Goal: Transaction & Acquisition: Purchase product/service

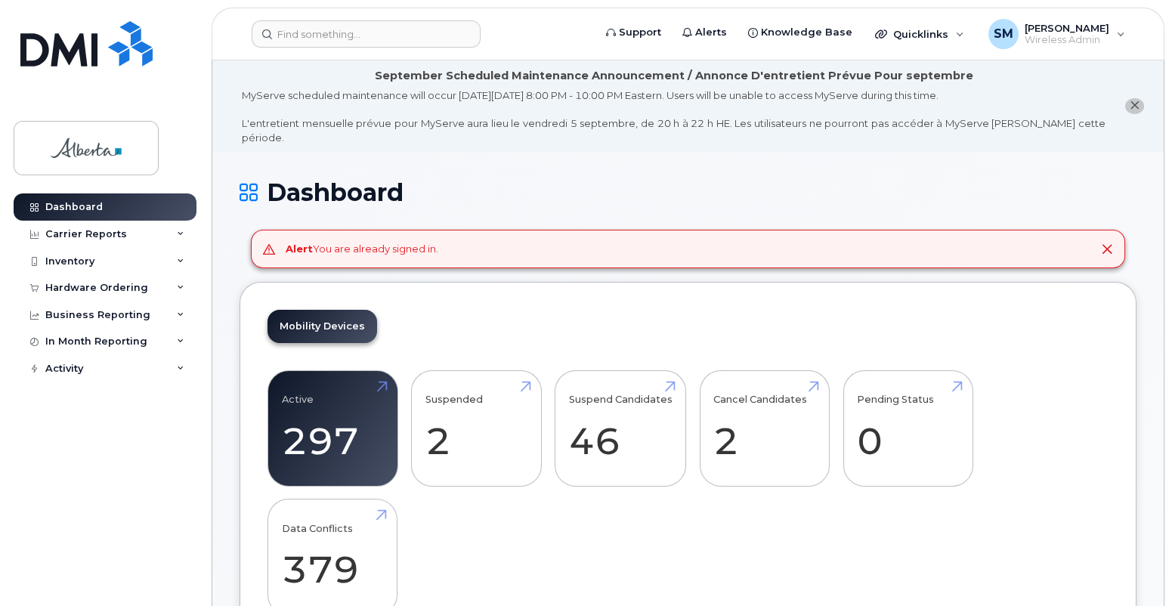
click at [1107, 243] on icon at bounding box center [1107, 249] width 12 height 12
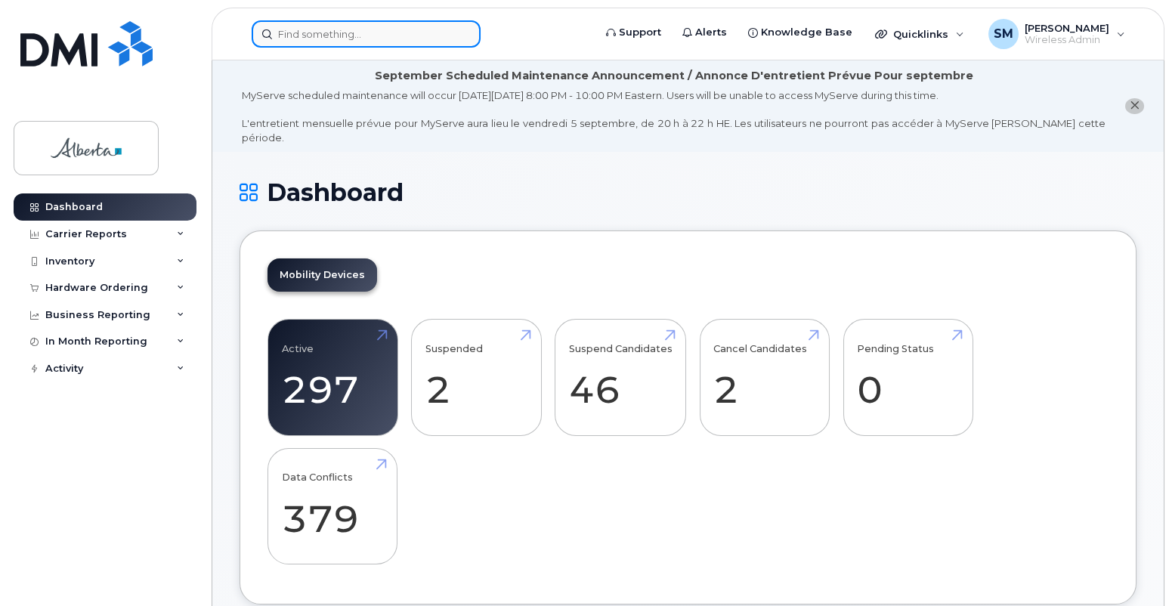
click at [285, 34] on input at bounding box center [366, 33] width 229 height 27
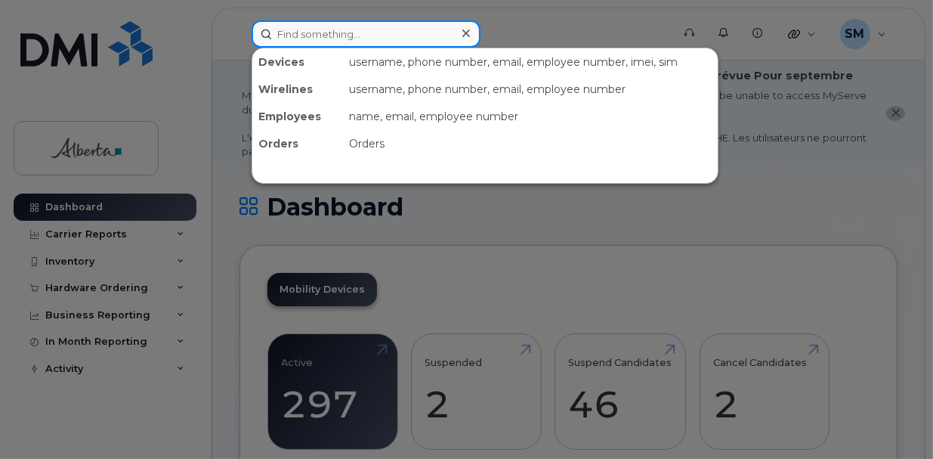
click at [284, 33] on input at bounding box center [366, 33] width 229 height 27
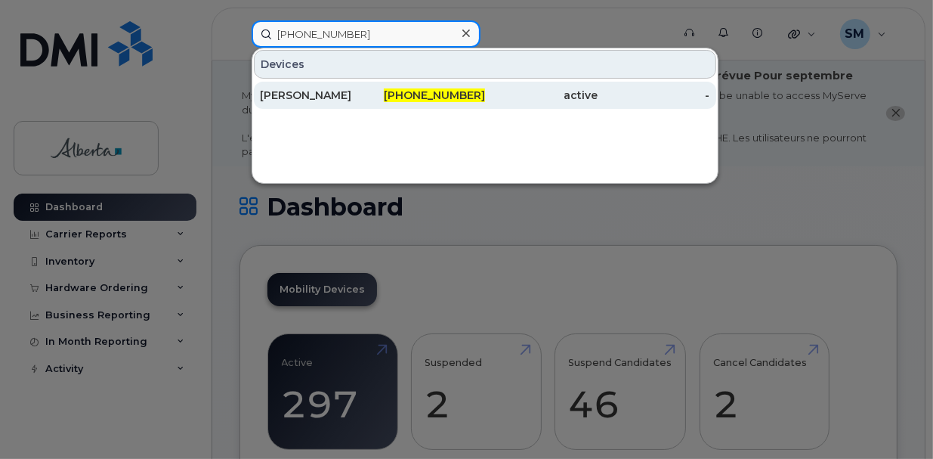
type input "587-643-1096"
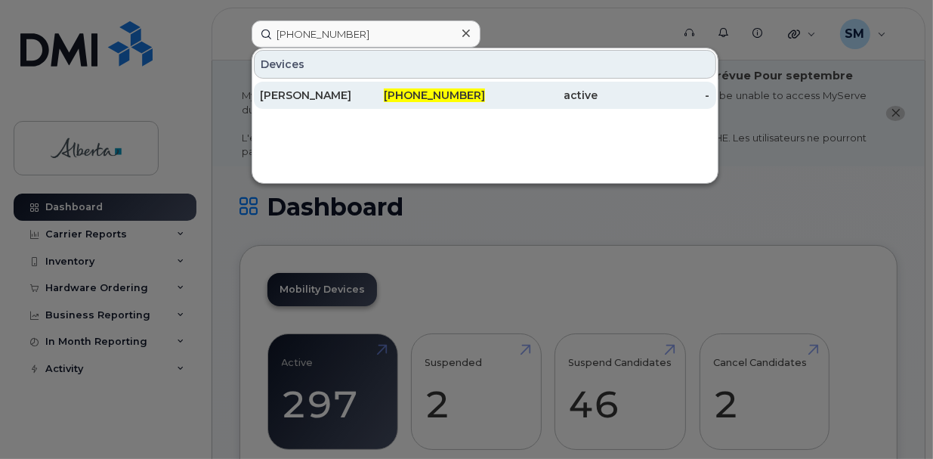
click at [454, 91] on span "587-643-1096" at bounding box center [434, 95] width 101 height 14
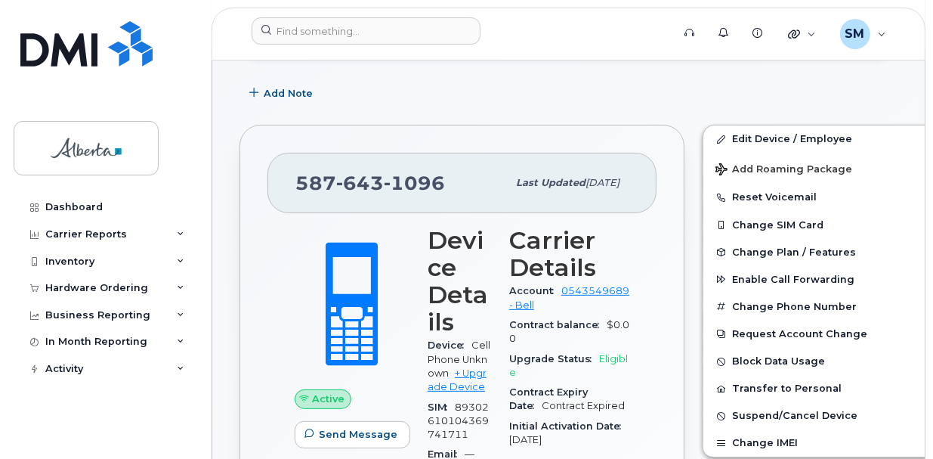
scroll to position [419, 0]
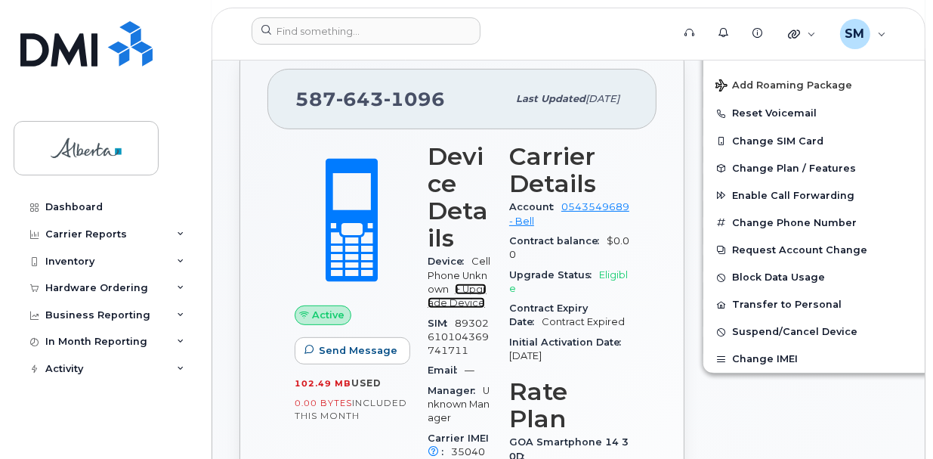
click at [477, 289] on link "+ Upgrade Device" at bounding box center [457, 295] width 59 height 25
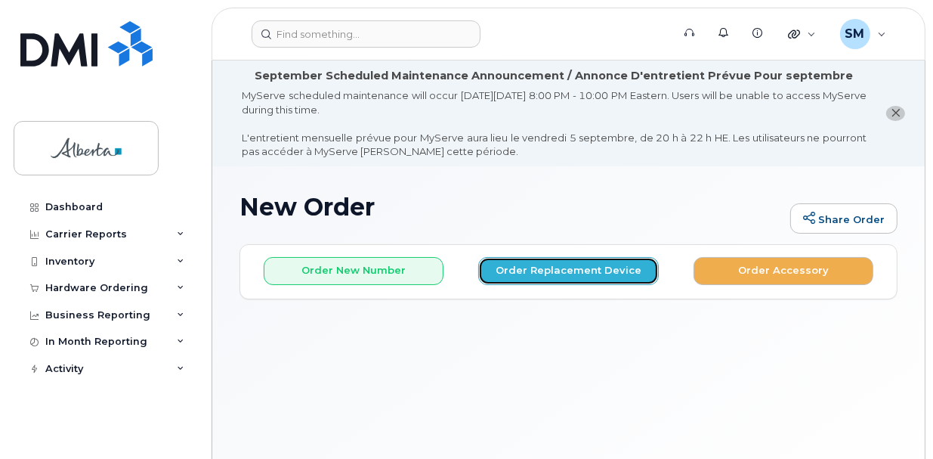
click at [567, 270] on button "Order Replacement Device" at bounding box center [568, 271] width 180 height 28
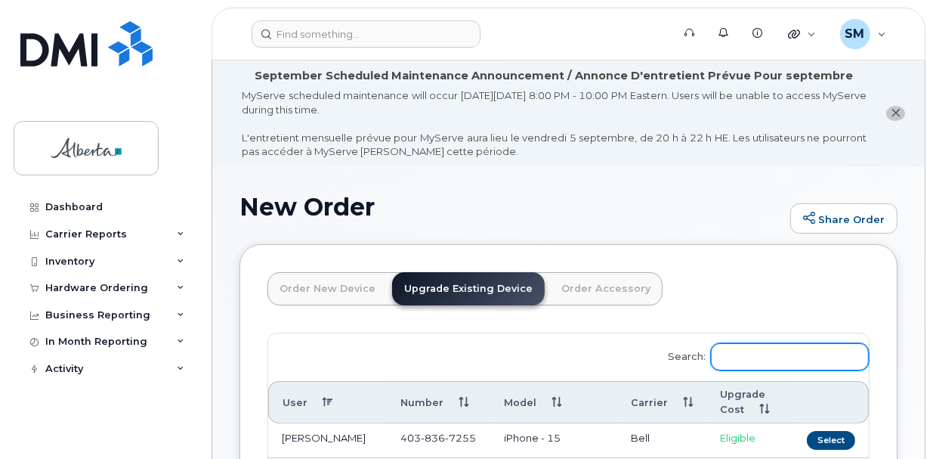
click at [745, 355] on input "Search:" at bounding box center [790, 356] width 158 height 27
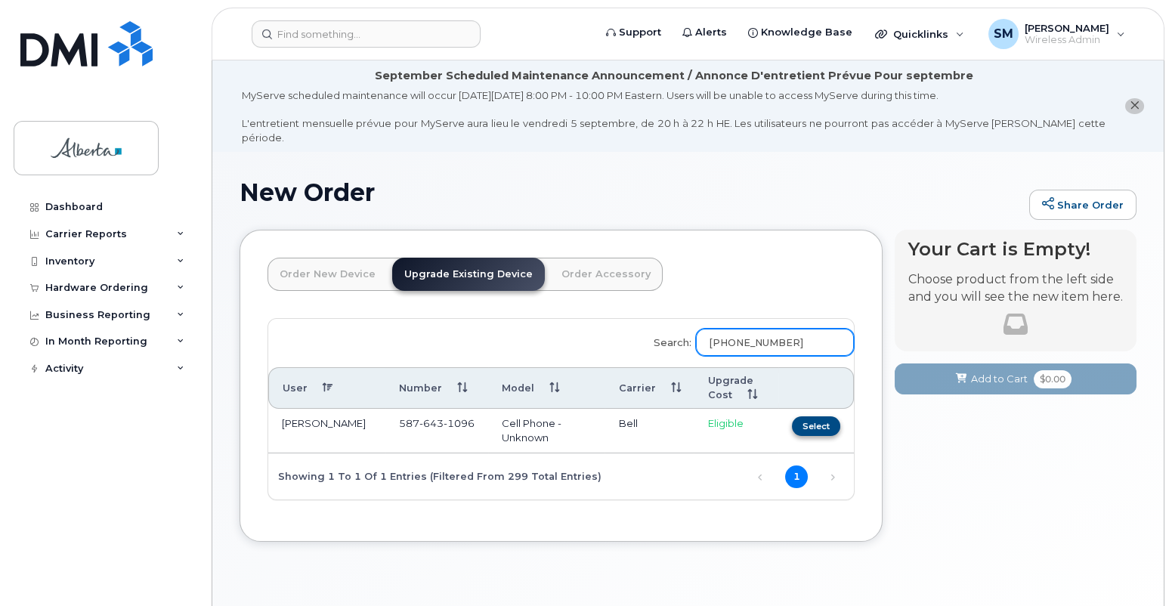
type input "587-643-1096"
click at [821, 416] on button "Select" at bounding box center [816, 425] width 48 height 19
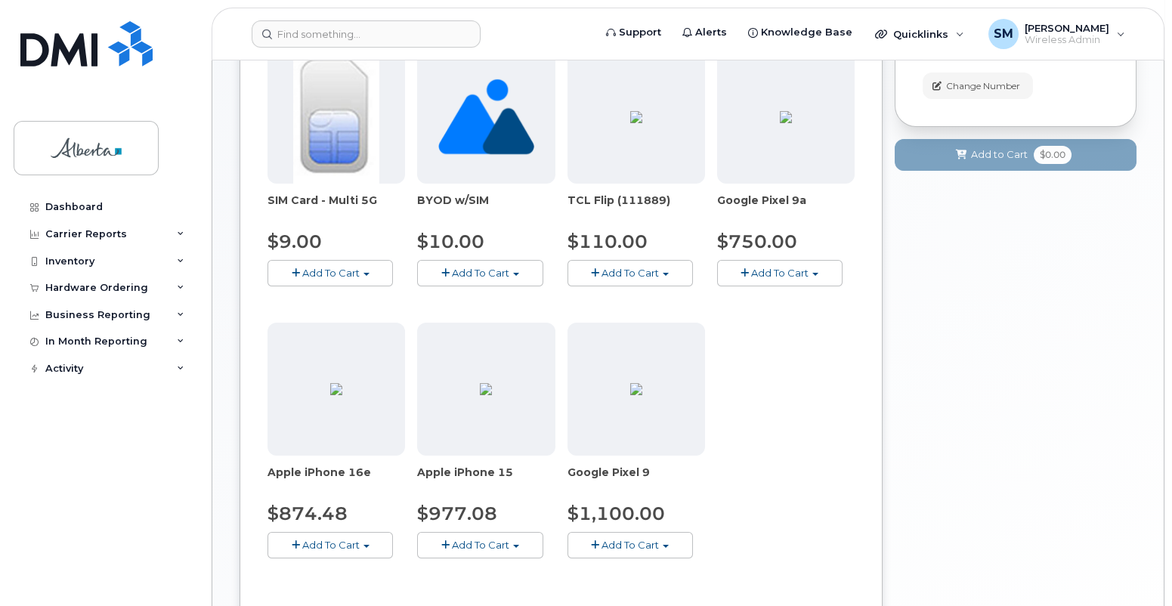
scroll to position [419, 0]
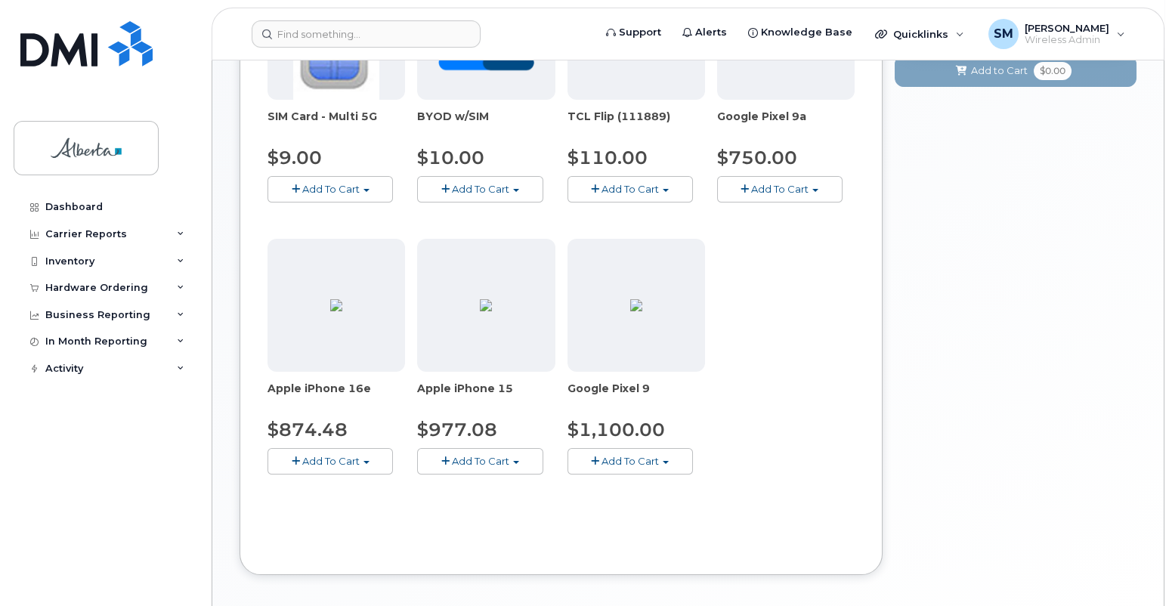
click at [340, 455] on span "Add To Cart" at bounding box center [330, 461] width 57 height 12
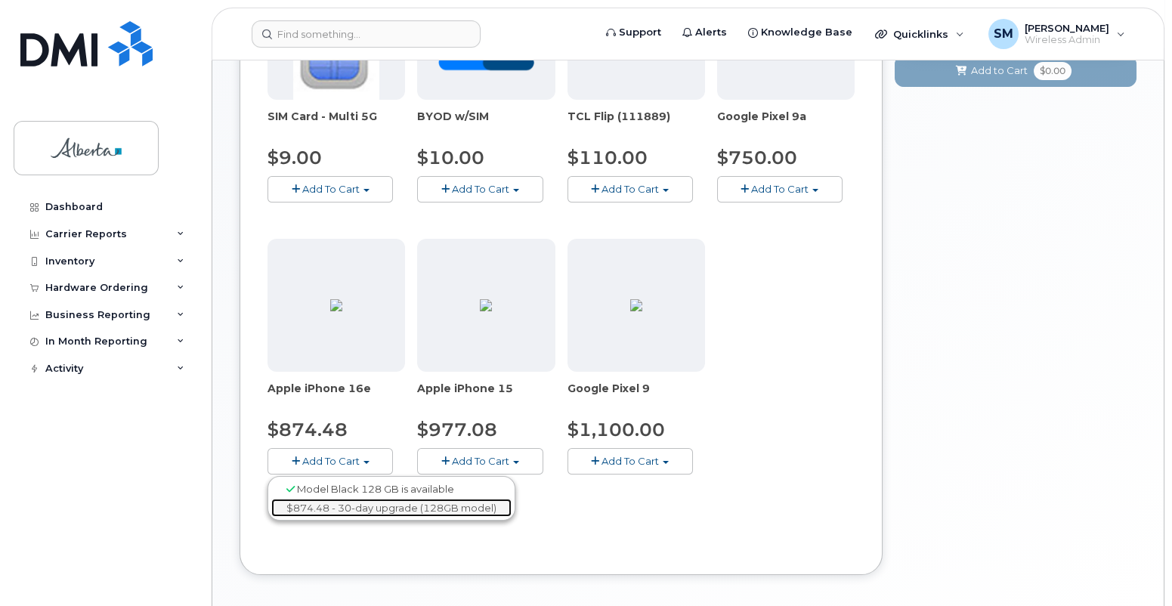
click at [391, 458] on link "$874.48 - 30-day upgrade (128GB model)" at bounding box center [391, 508] width 240 height 19
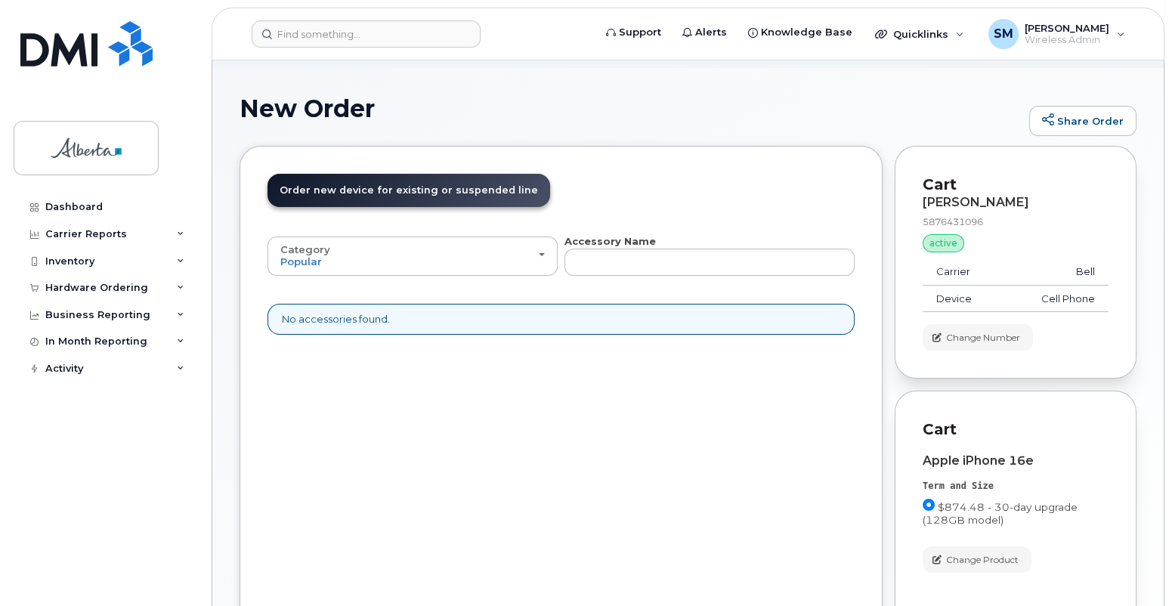
scroll to position [234, 0]
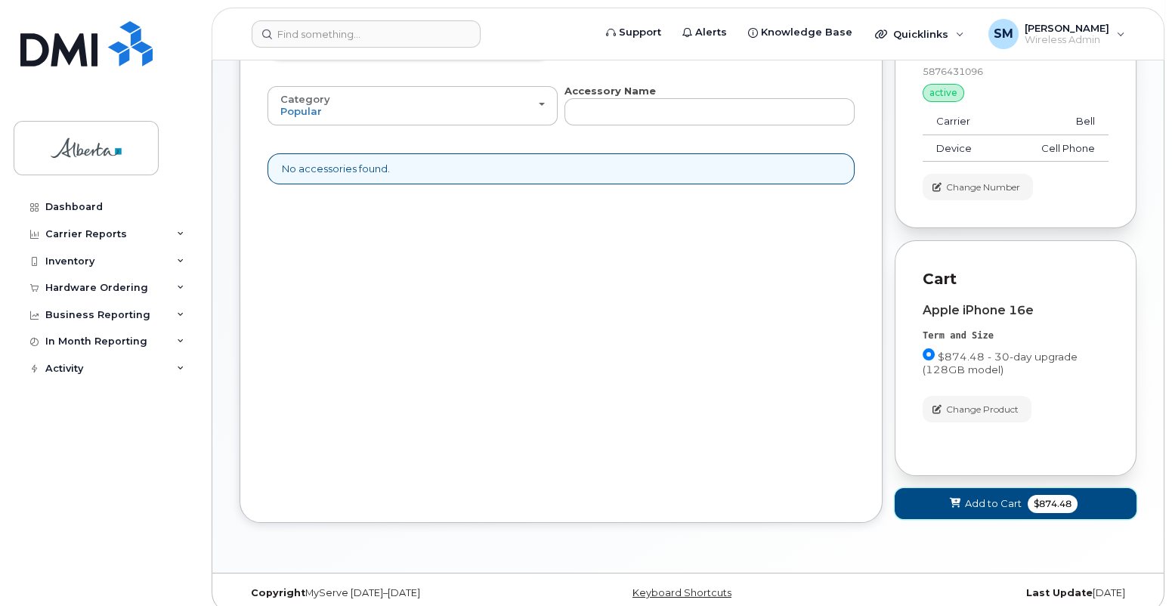
click at [932, 458] on span "Add to Cart" at bounding box center [993, 503] width 57 height 14
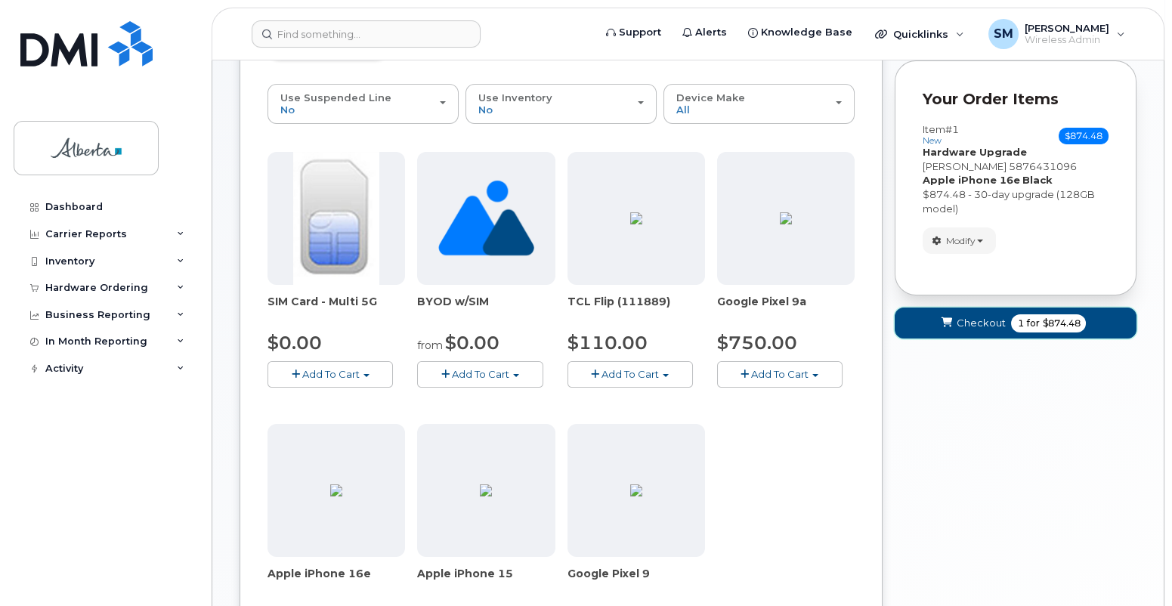
click at [932, 316] on span "Checkout" at bounding box center [980, 323] width 49 height 14
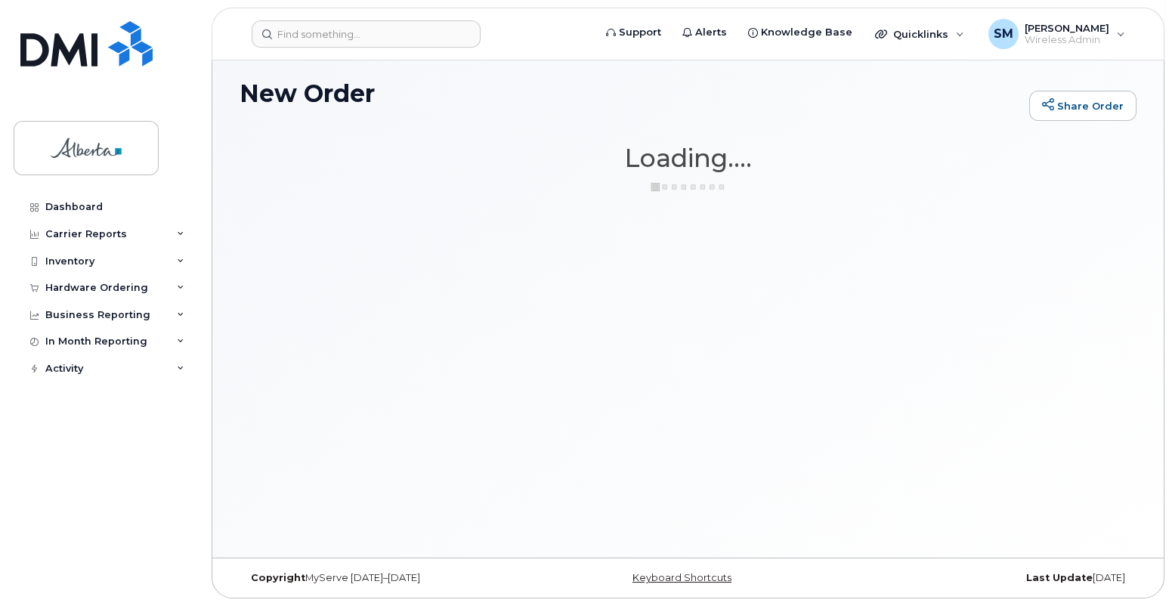
scroll to position [85, 0]
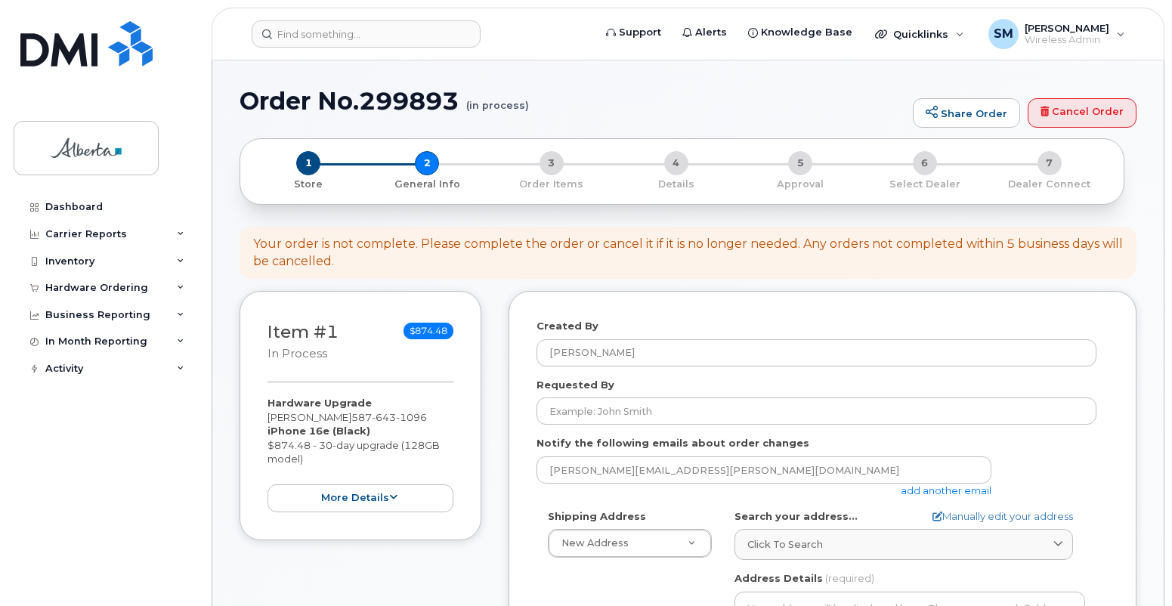
select select
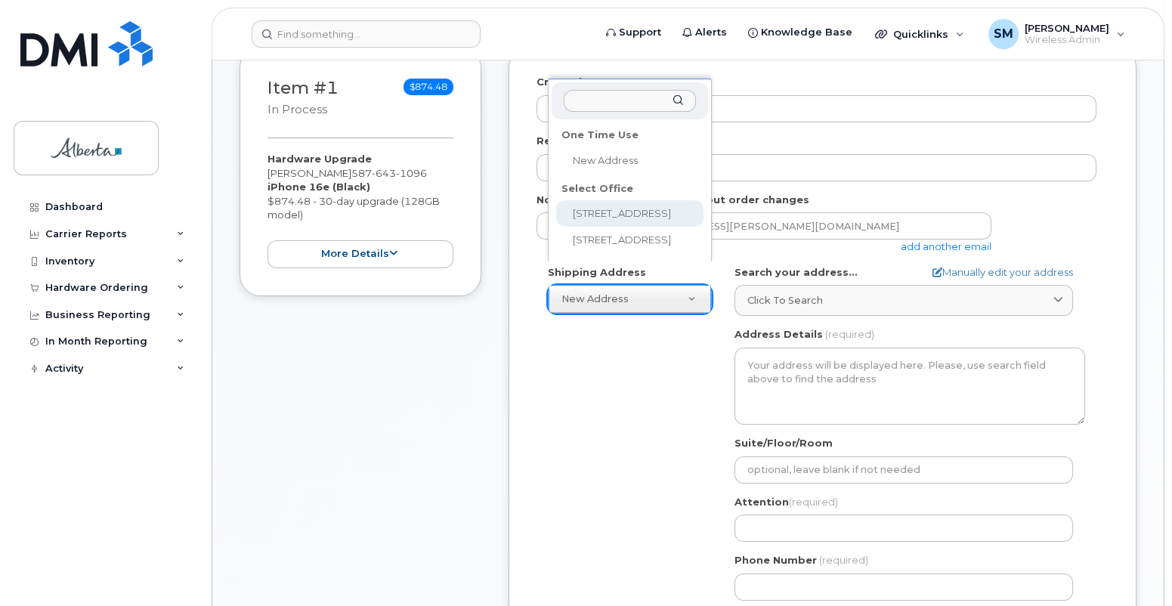
scroll to position [419, 0]
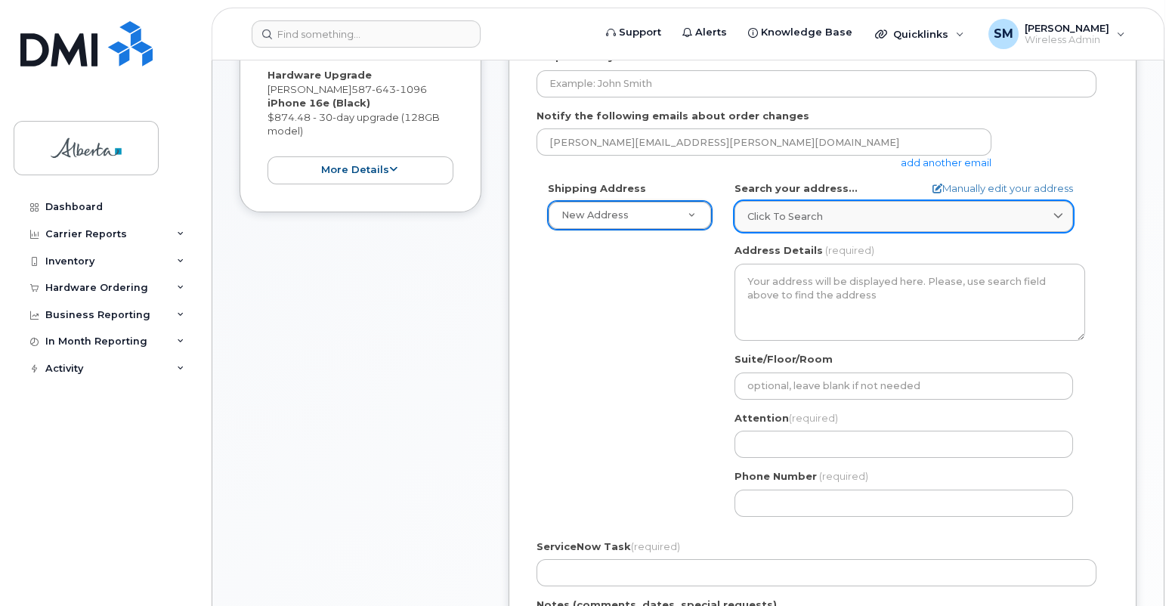
click at [764, 201] on link "Click to search" at bounding box center [903, 216] width 338 height 31
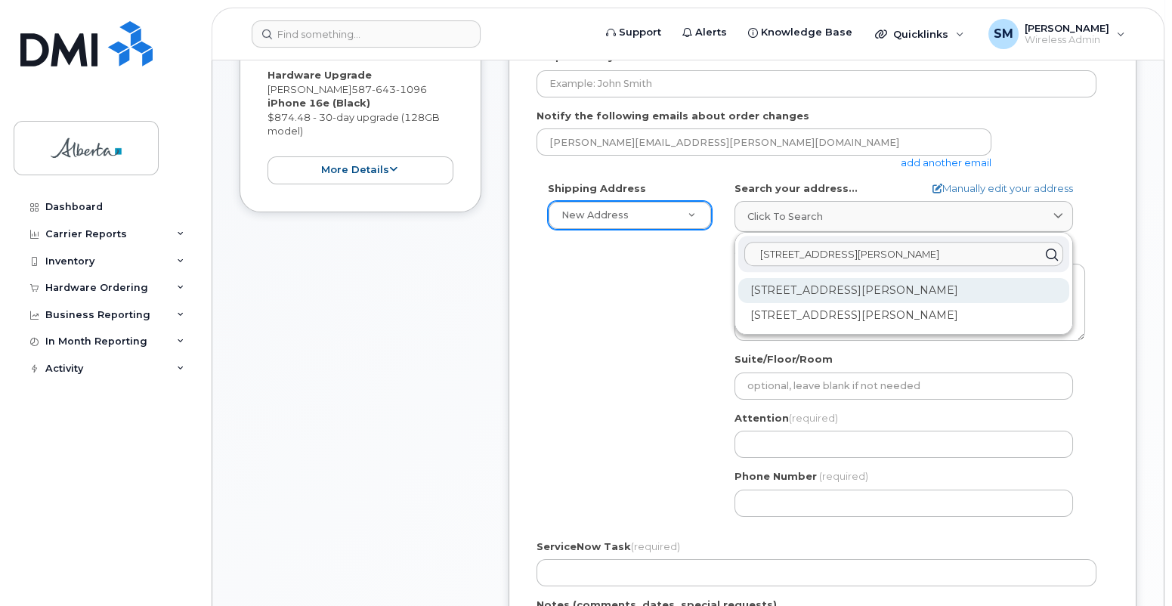
type input "1A Sir Winston Churchill square"
click at [886, 279] on div "1A Sir Winston Churchill Sq NW Edmonton AB T5J 0R2" at bounding box center [903, 290] width 331 height 25
click at [840, 278] on div "100-1A Sir Winston Churchill Sq NW Edmonton AB T5J 0R2" at bounding box center [903, 290] width 331 height 25
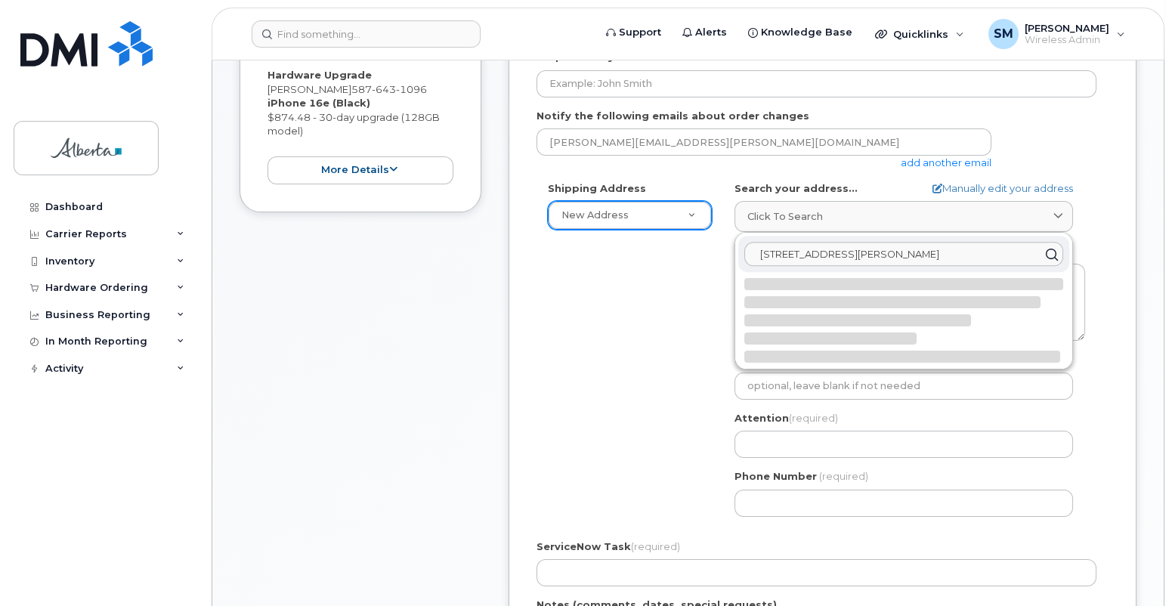
select select
type textarea "100-1A Sir Winston Churchill Sq NW EDMONTON AB T5J 0R2 CANADA"
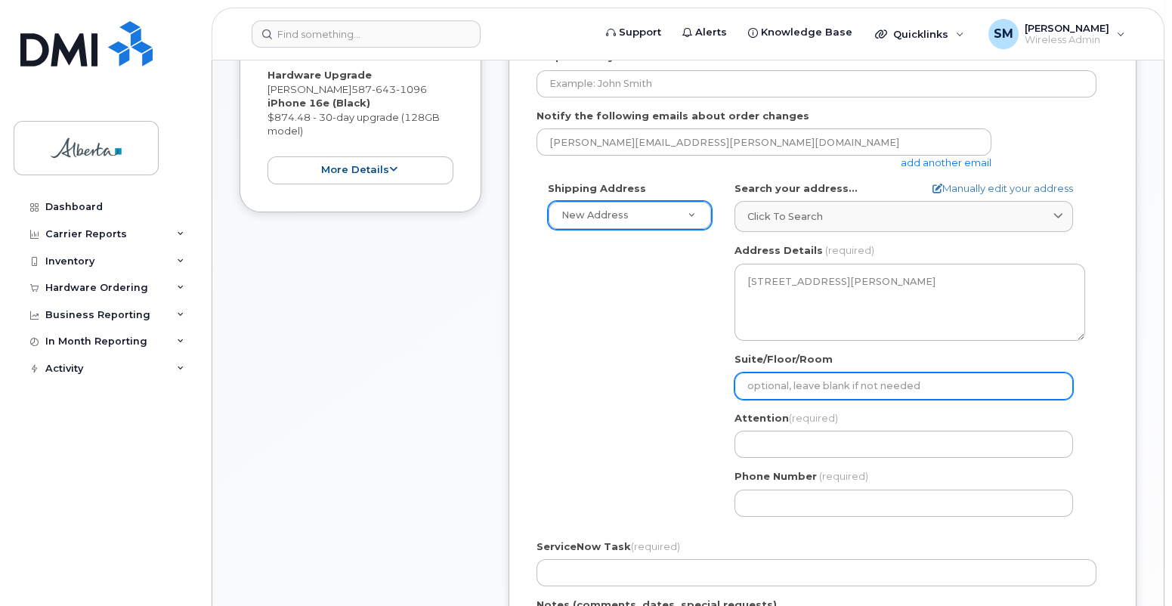
click at [759, 372] on input "Suite/Floor/Room" at bounding box center [903, 385] width 338 height 27
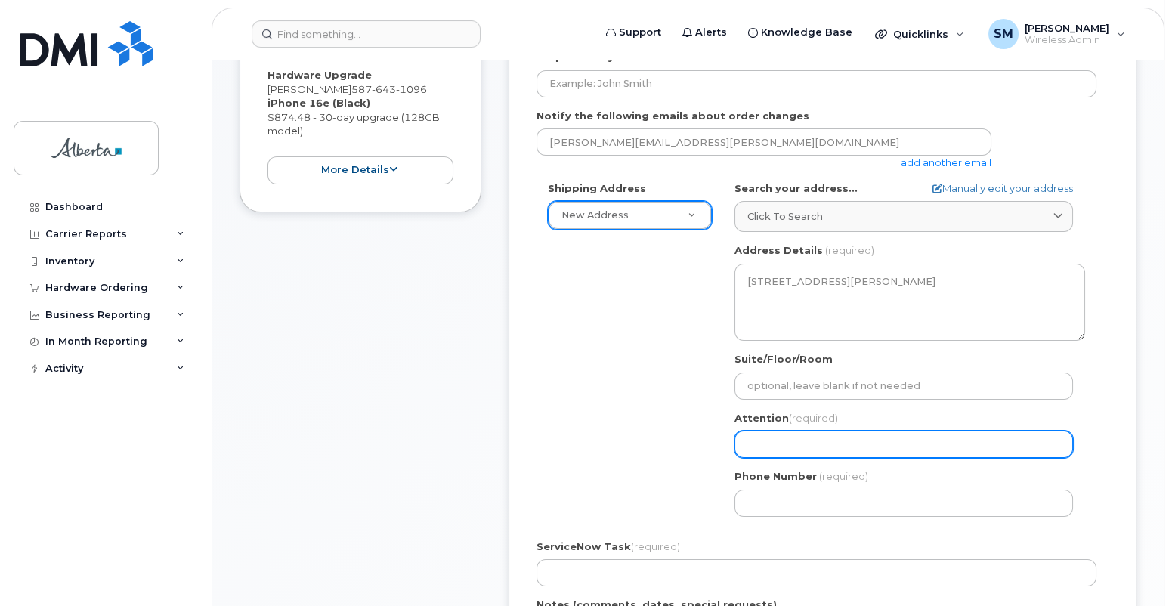
click at [767, 431] on input "Attention (required)" at bounding box center [903, 444] width 338 height 27
select select
type input "S"
select select
type input "Sh"
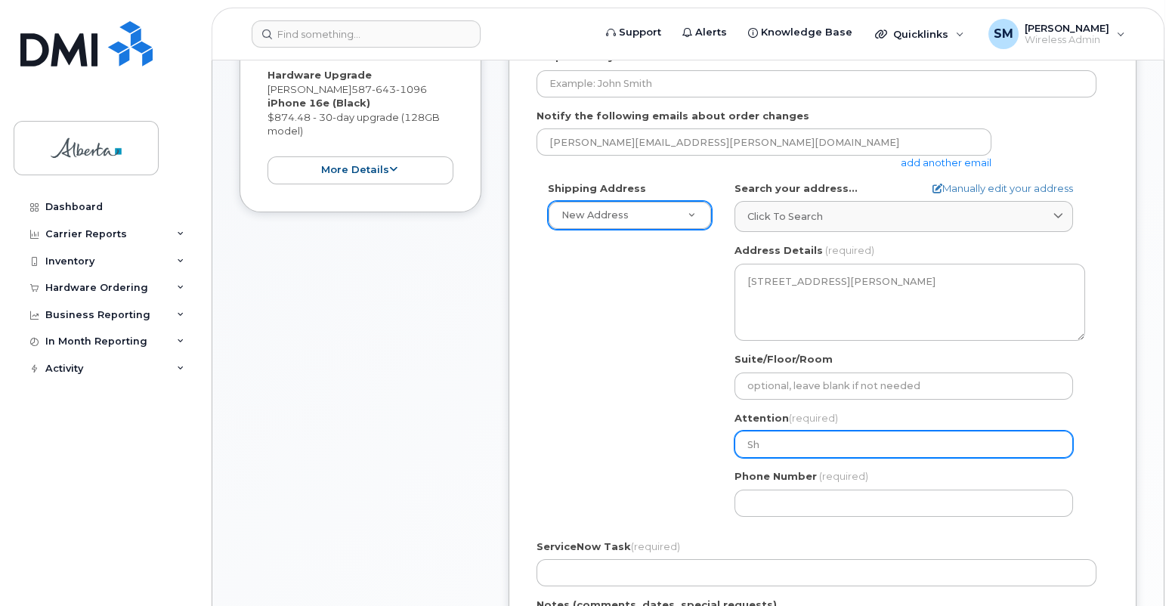
select select
type input "Shar"
select select
type input "Sharon"
select select
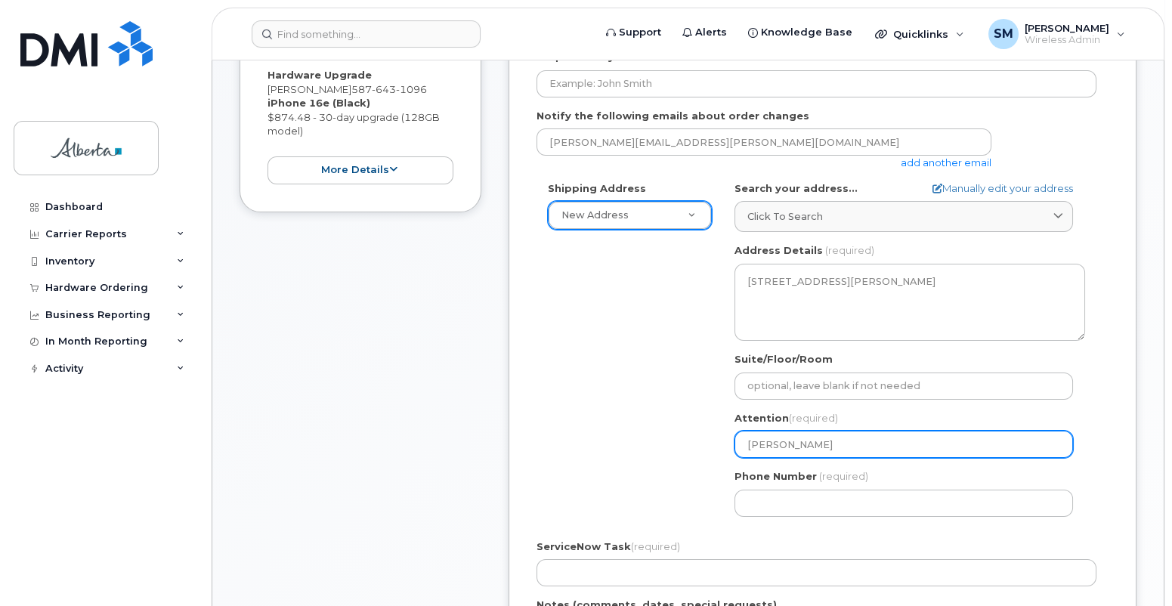
type input "Sharon"
select select
type input "Sharon M"
select select
type input "Sharon Mu"
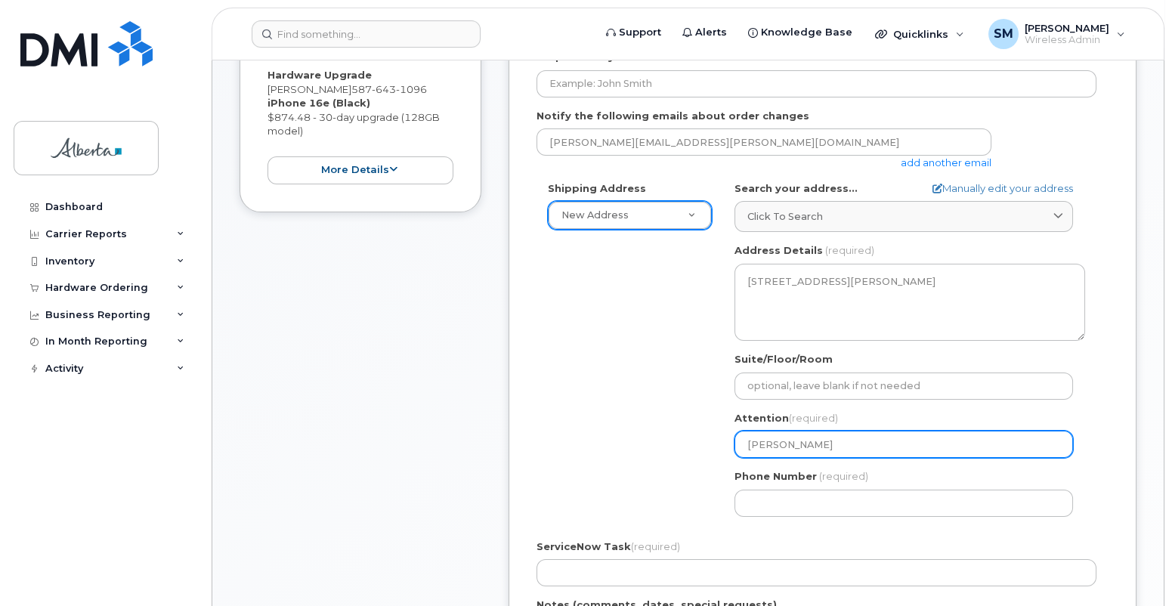
select select
type input "Sharon Mul"
select select
type input "Sharon Mull"
select select
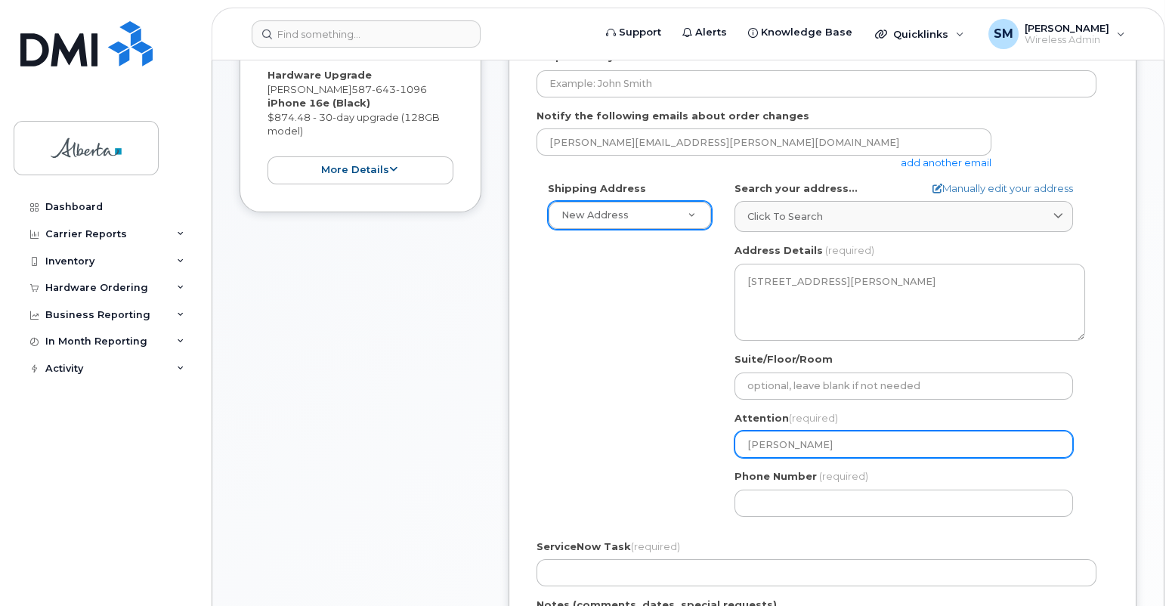
type input "[PERSON_NAME]"
select select
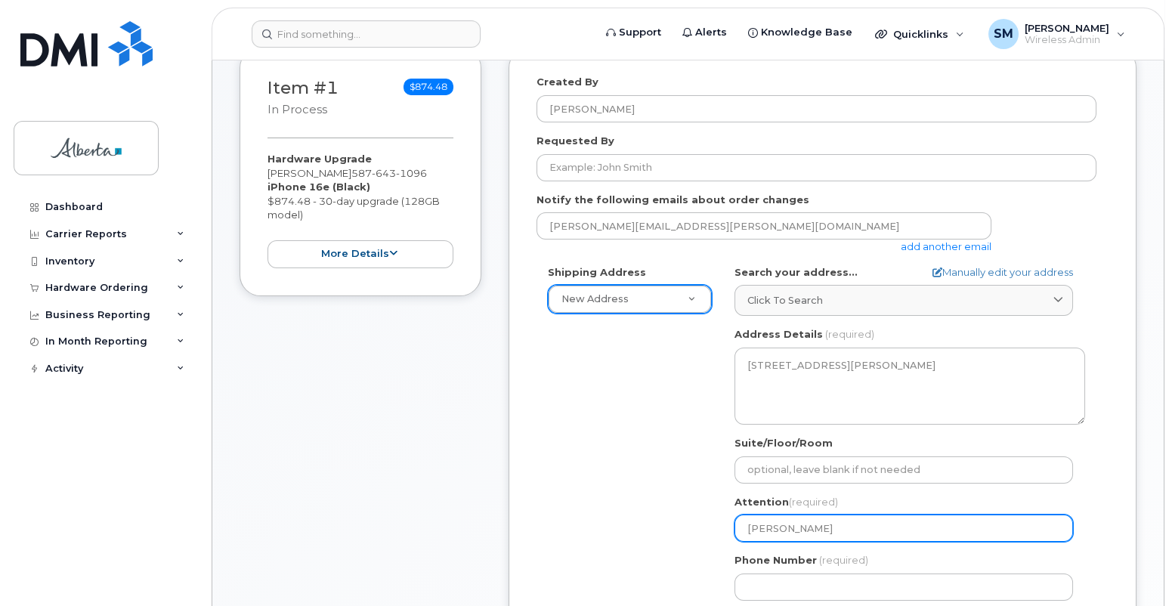
scroll to position [503, 0]
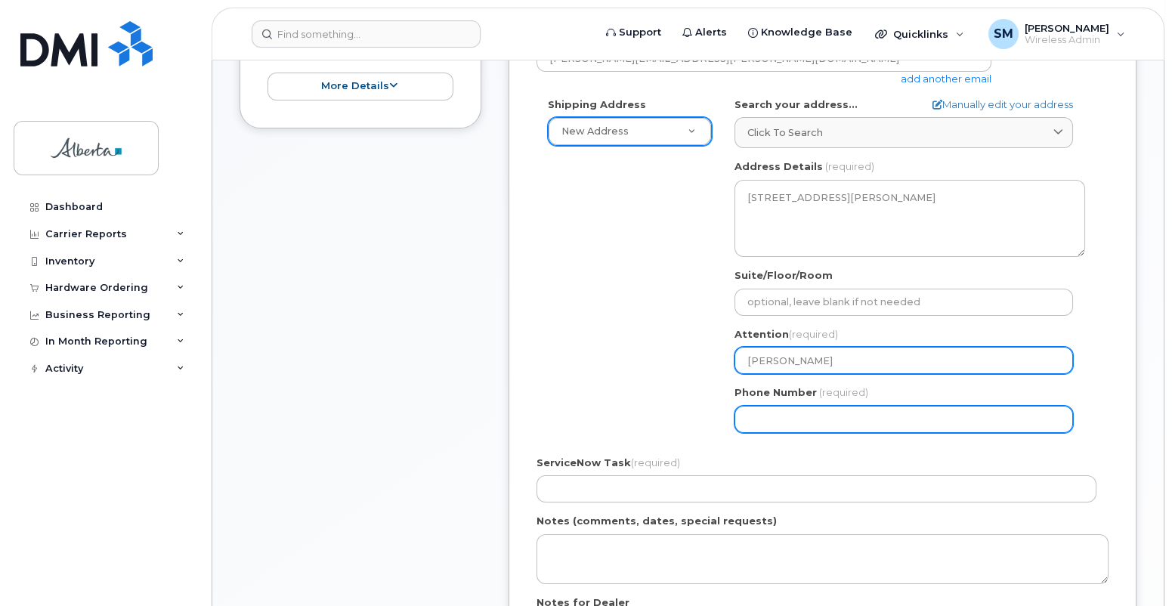
type input "[PERSON_NAME]"
click at [757, 406] on input "Phone Number" at bounding box center [903, 419] width 338 height 27
type input "780"
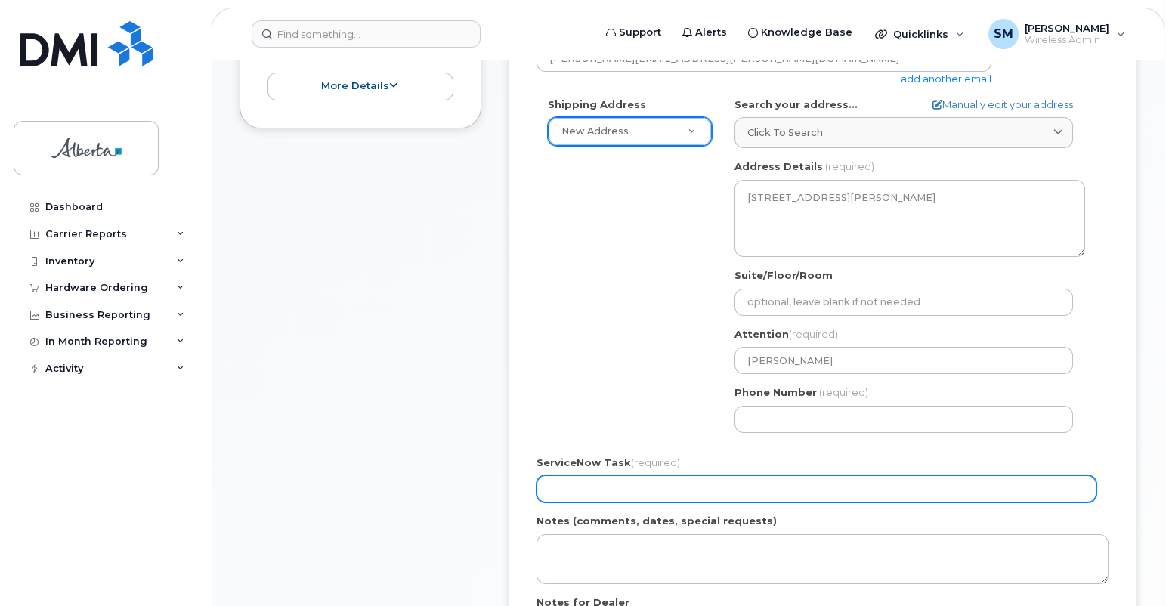
click at [570, 475] on input "ServiceNow Task (required)" at bounding box center [816, 488] width 560 height 27
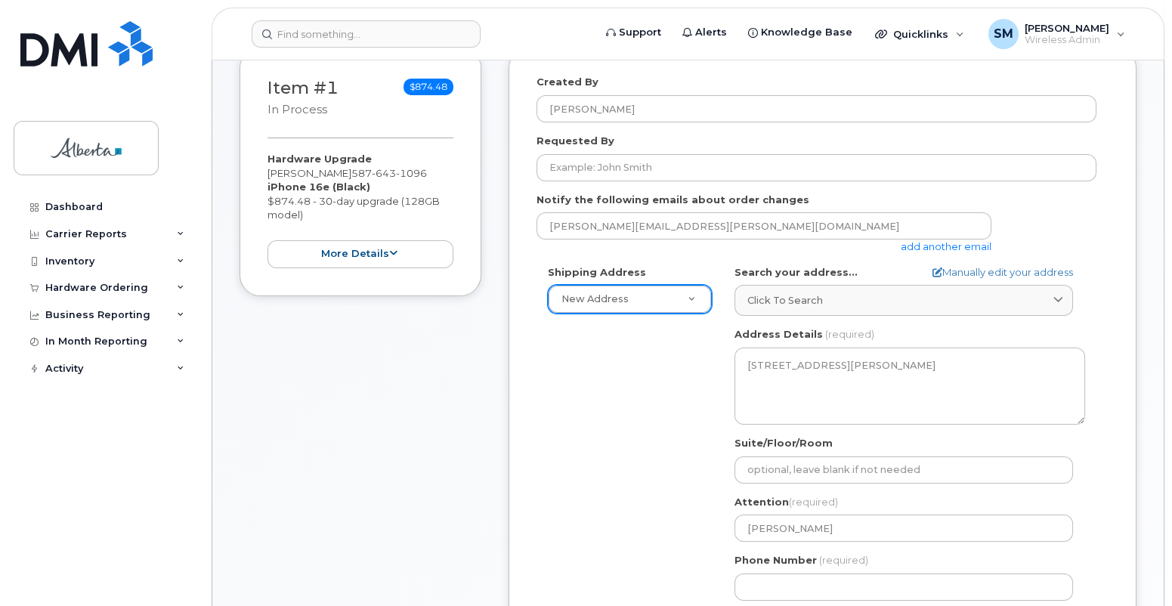
scroll to position [168, 0]
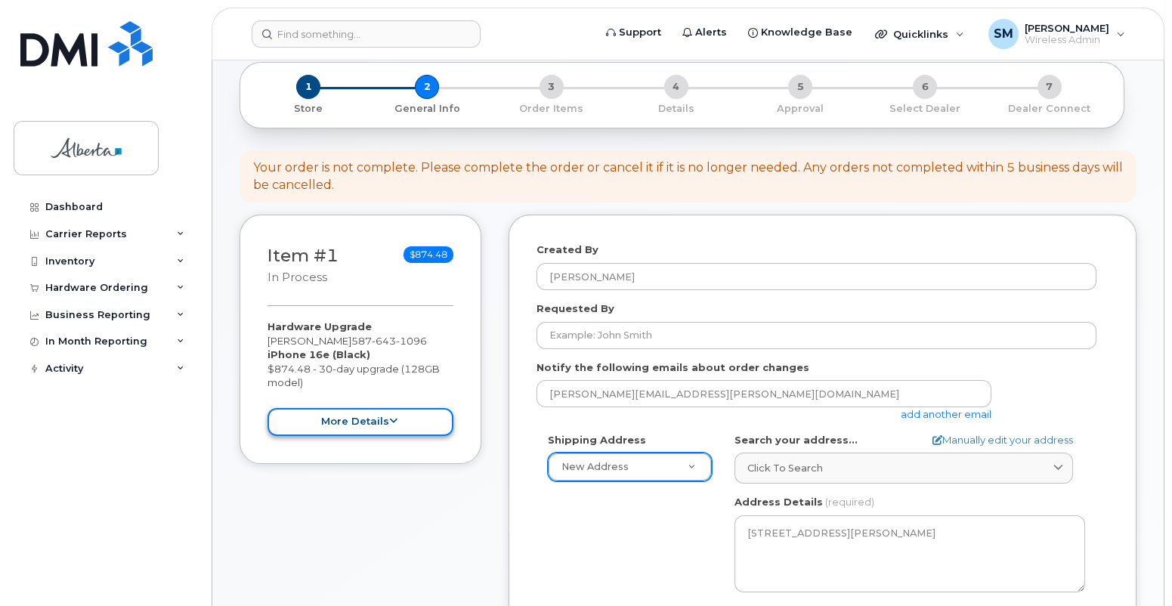
click at [395, 416] on icon at bounding box center [393, 421] width 8 height 10
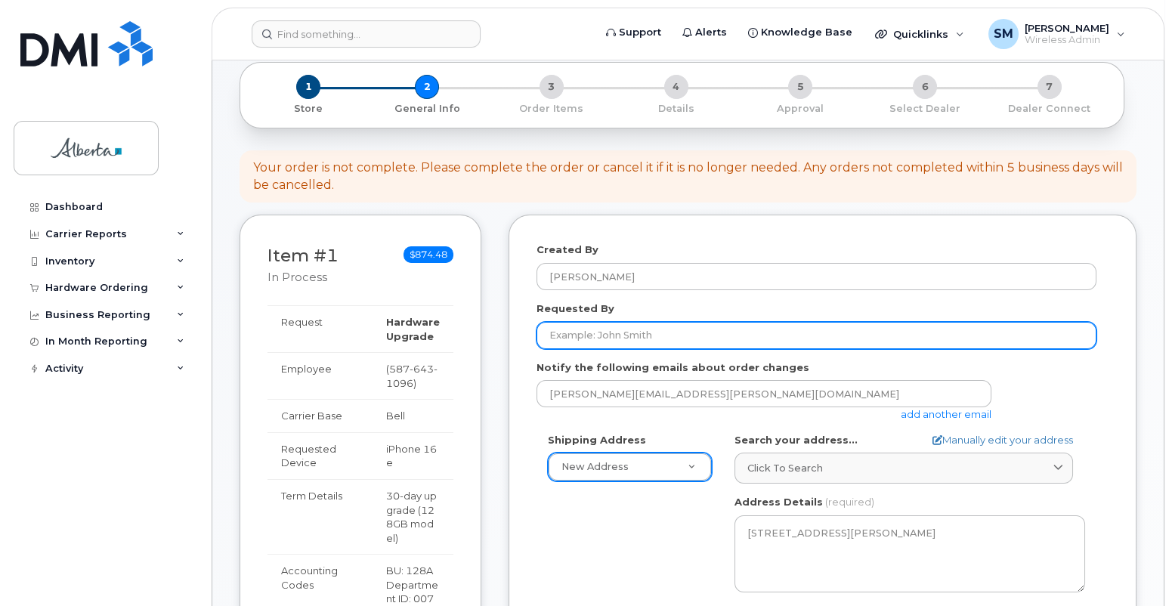
click at [565, 322] on input "Requested By" at bounding box center [816, 335] width 560 height 27
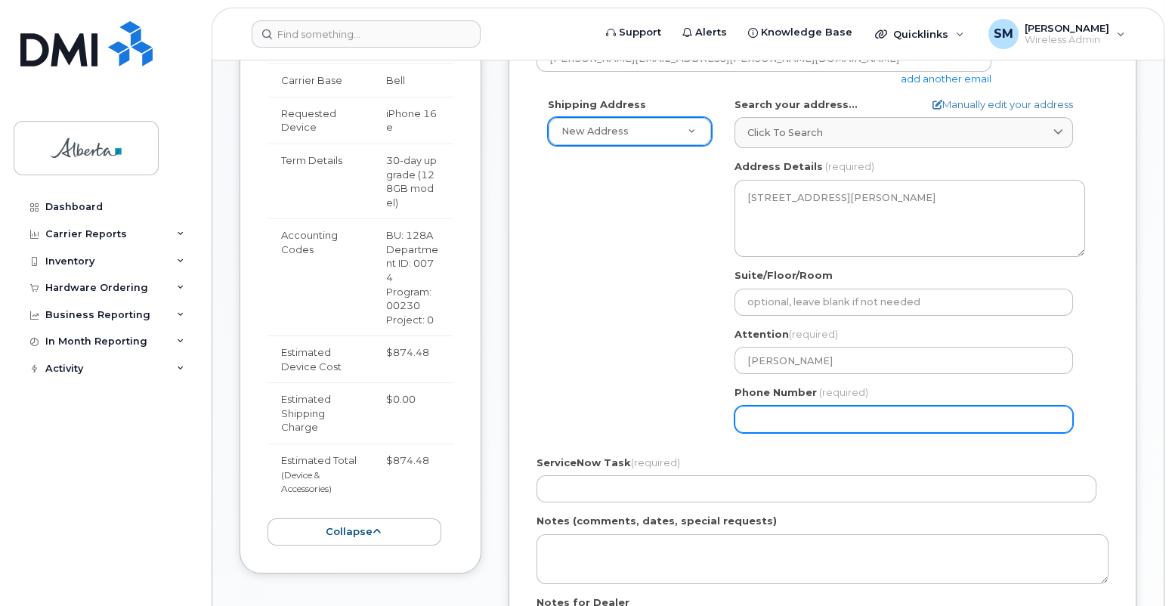
scroll to position [671, 0]
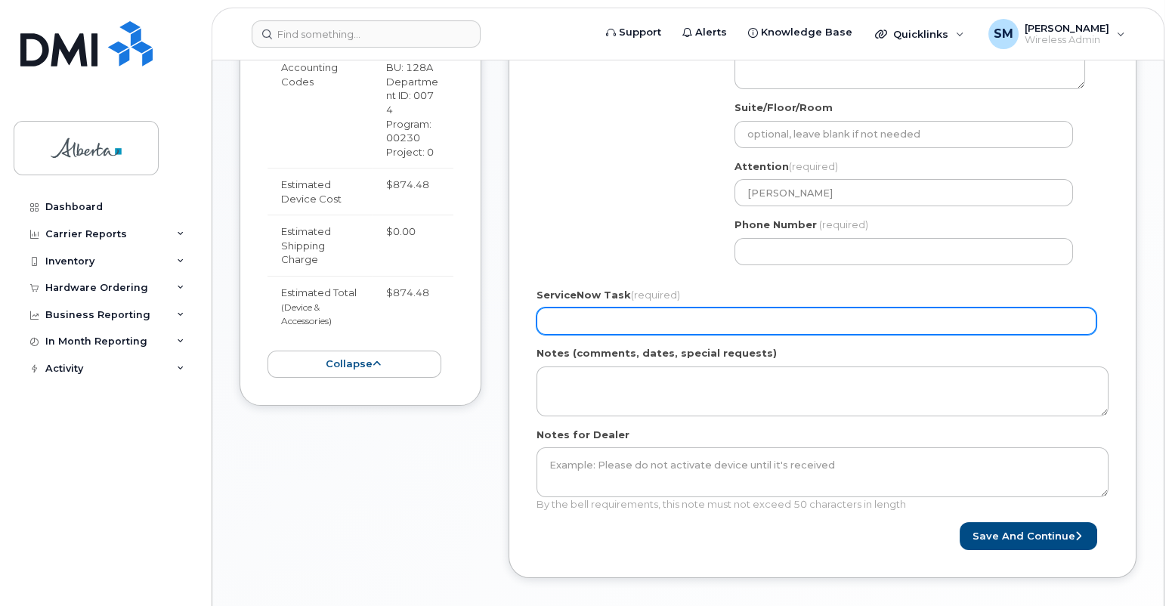
click at [560, 307] on input "ServiceNow Task (required)" at bounding box center [816, 320] width 560 height 27
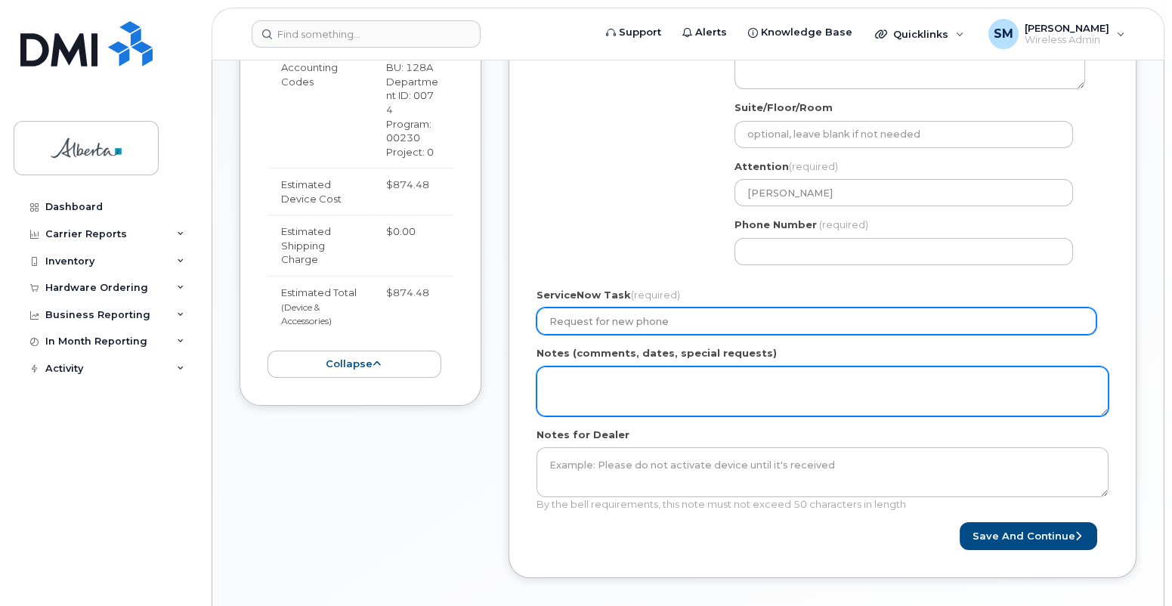
type input "Request for new phone"
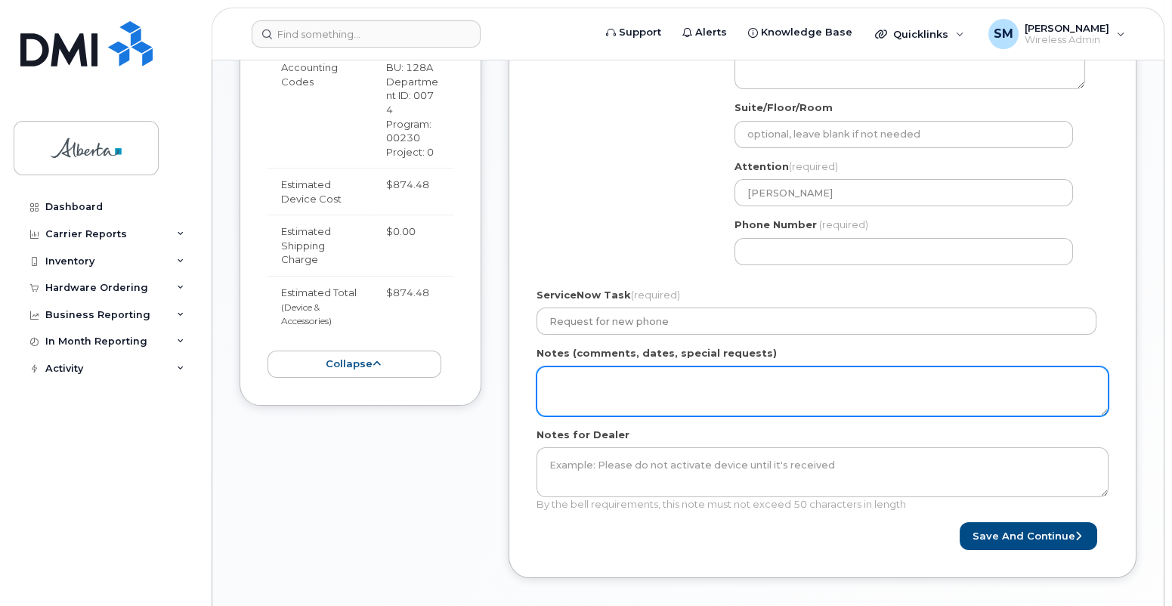
click at [570, 369] on textarea "Notes (comments, dates, special requests)" at bounding box center [822, 391] width 572 height 50
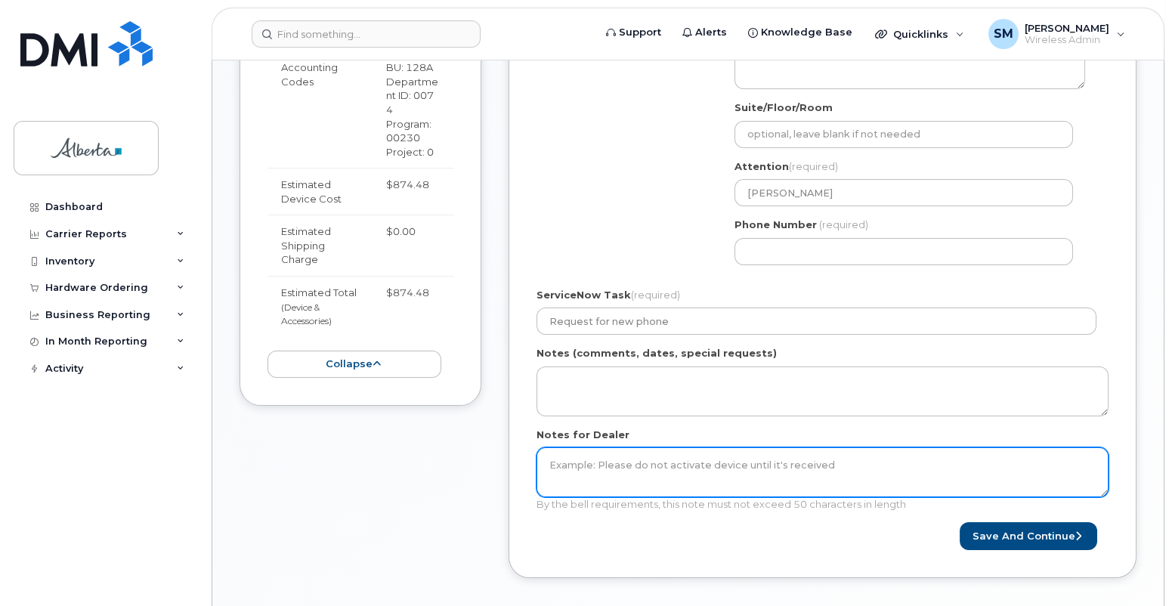
click at [552, 450] on textarea "Notes for Dealer" at bounding box center [822, 472] width 572 height 50
type textarea "Do not add the Government of Alberta's security de"
drag, startPoint x: 801, startPoint y: 448, endPoint x: 514, endPoint y: 443, distance: 287.1
click at [515, 444] on div "Created By Sharon Mullen Requested By Notify the following emails about order c…" at bounding box center [822, 144] width 628 height 866
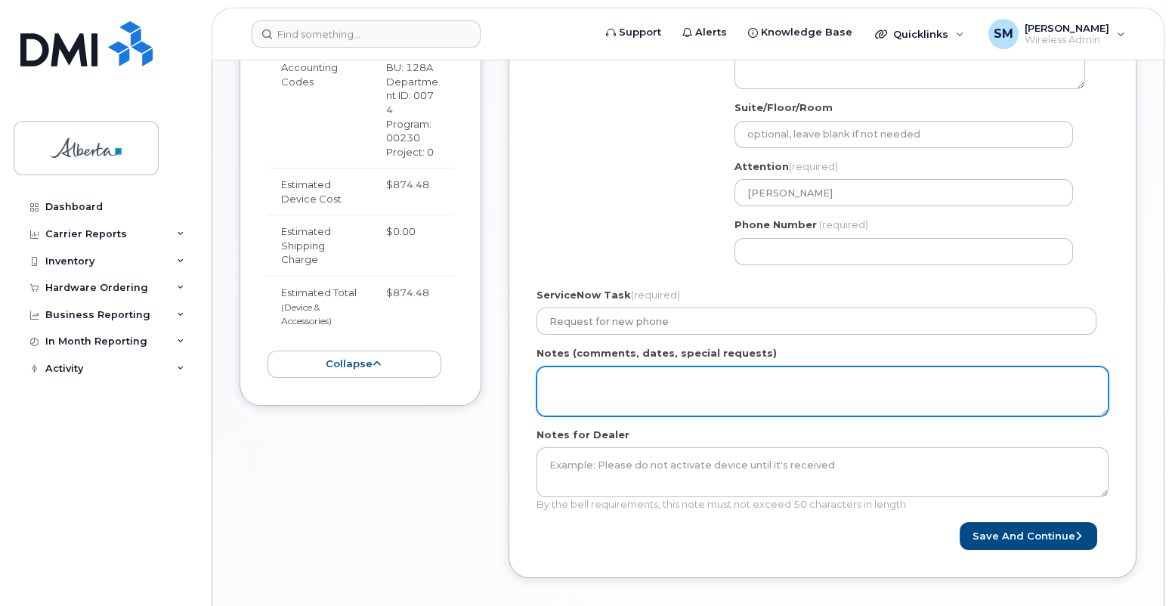
click at [565, 366] on textarea "Notes (comments, dates, special requests)" at bounding box center [822, 391] width 572 height 50
click at [819, 367] on textarea "Do not add Gov. of Alberta's security as this phone is for the Courts who are n…" at bounding box center [822, 391] width 572 height 50
click at [925, 368] on textarea "Do not add Gov. of Alberta's security as this phone is managed by the Courts wh…" at bounding box center [822, 391] width 572 height 50
drag, startPoint x: 688, startPoint y: 384, endPoint x: 1051, endPoint y: 366, distance: 363.0
click at [1051, 366] on textarea "Do not add Gov. of Alberta's security as this phone is managed by the Courts Te…" at bounding box center [822, 391] width 572 height 50
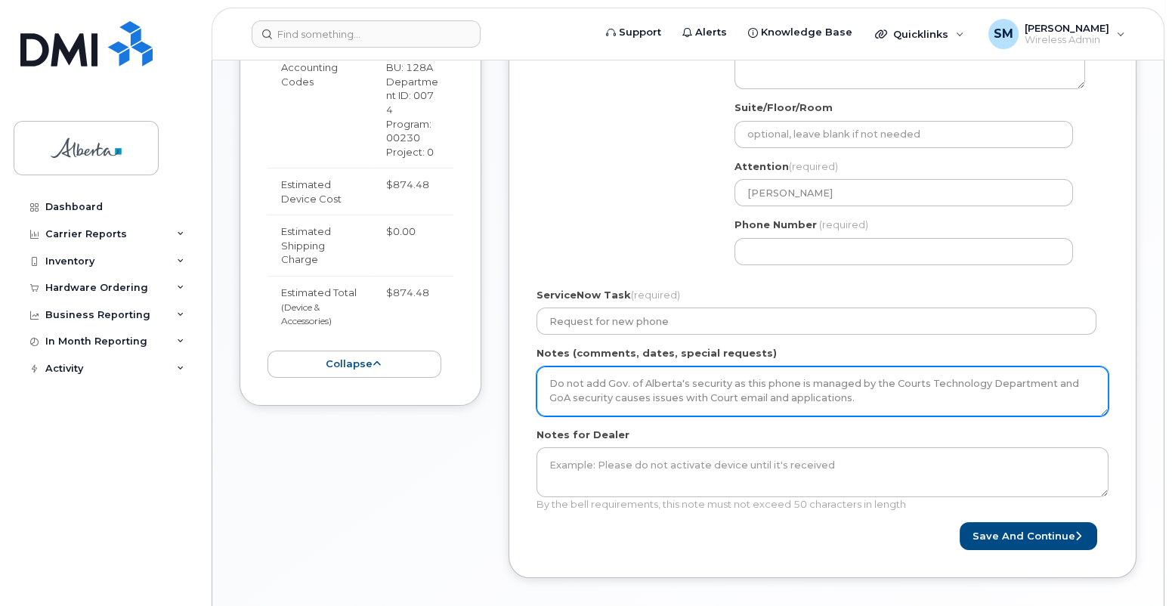
drag, startPoint x: 710, startPoint y: 383, endPoint x: 782, endPoint y: 377, distance: 72.0
click at [710, 382] on textarea "Do not add Gov. of Alberta's security as this phone is managed by the Courts Te…" at bounding box center [822, 391] width 572 height 50
click at [749, 381] on textarea "Do not add Gov. of Alberta's security as this phone is managed by the Courts Te…" at bounding box center [822, 391] width 572 height 50
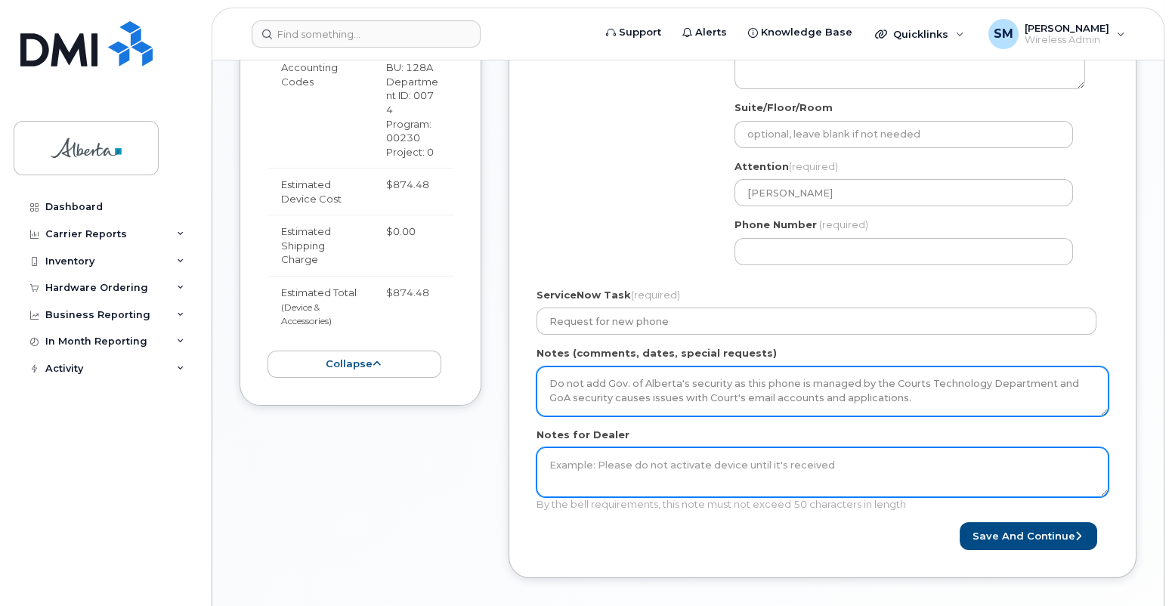
type textarea "Do not add Gov. of Alberta's security as this phone is managed by the Courts Te…"
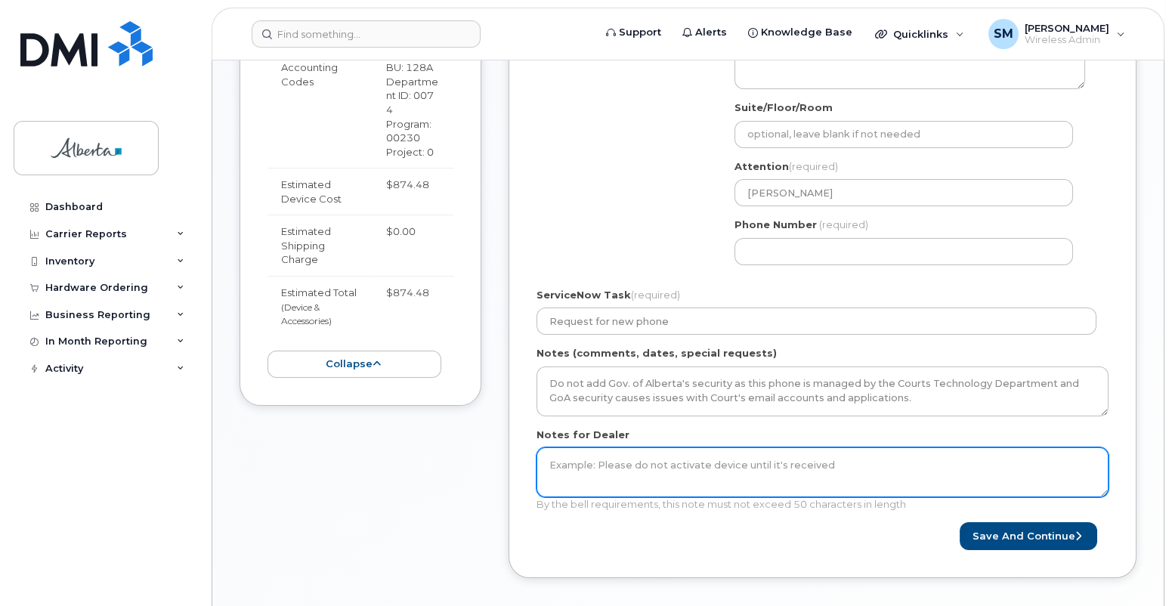
drag, startPoint x: 549, startPoint y: 451, endPoint x: 562, endPoint y: 442, distance: 15.7
click at [549, 450] on textarea "Notes for Dealer" at bounding box center [822, 472] width 572 height 50
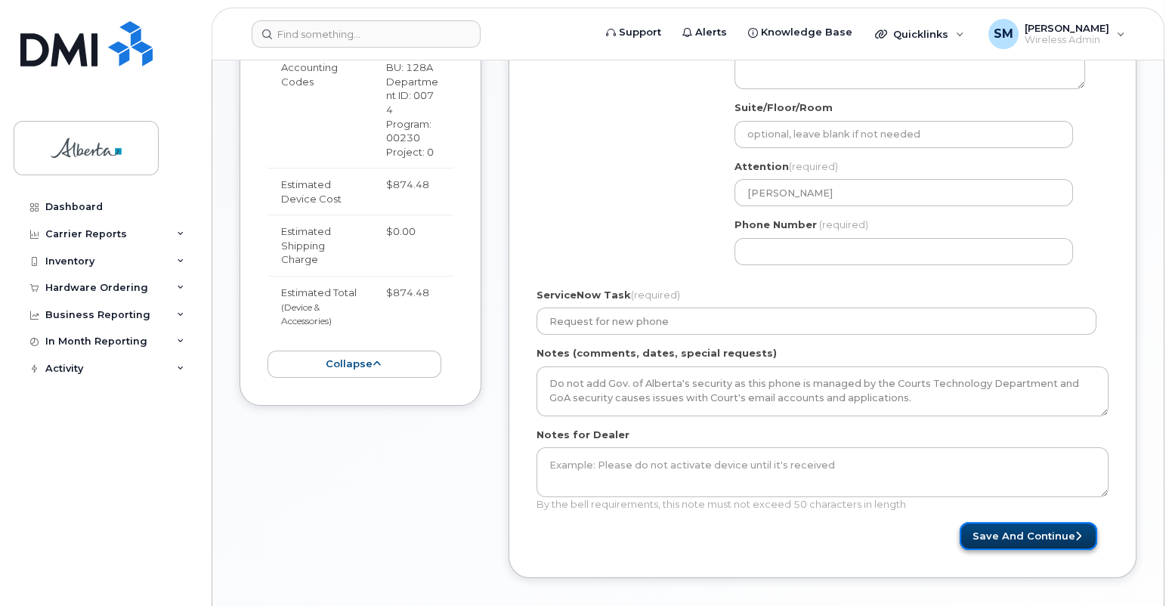
click at [1036, 522] on button "Save and Continue" at bounding box center [1027, 536] width 137 height 28
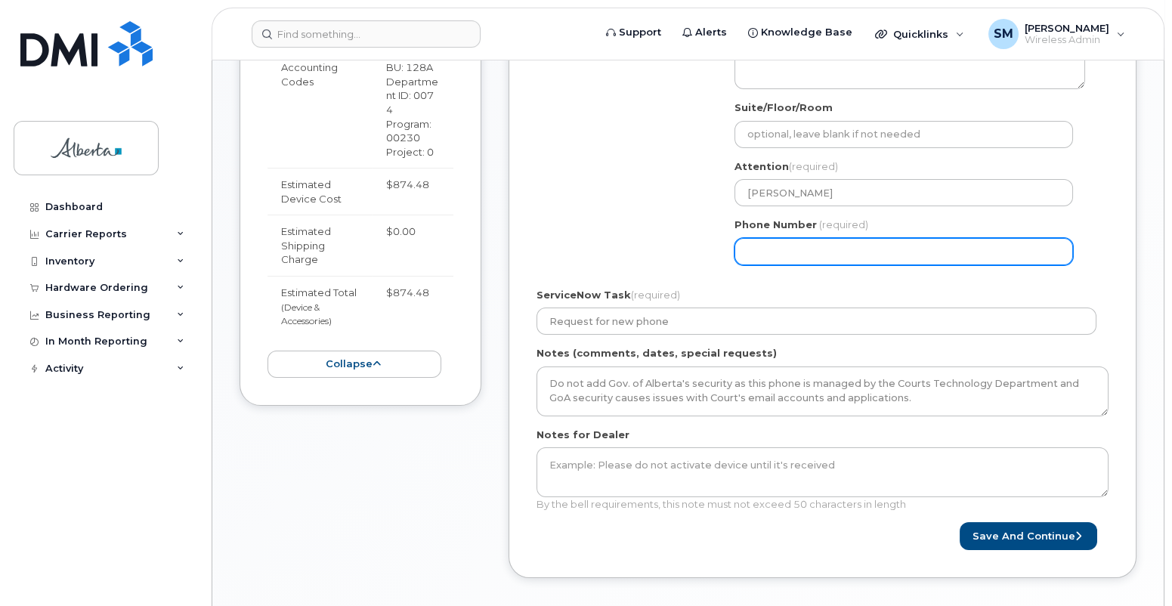
click at [772, 238] on input "Phone Number" at bounding box center [903, 251] width 338 height 27
click at [791, 238] on input "Phone Number" at bounding box center [903, 251] width 338 height 27
select select
type input "7804224223"
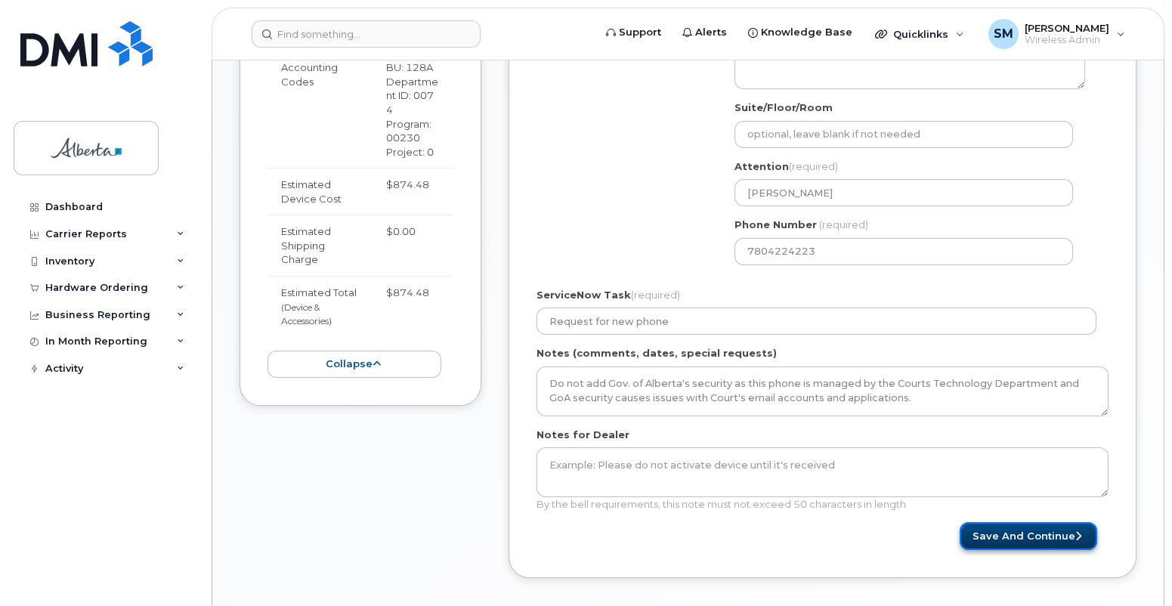
click at [1033, 522] on button "Save and Continue" at bounding box center [1027, 536] width 137 height 28
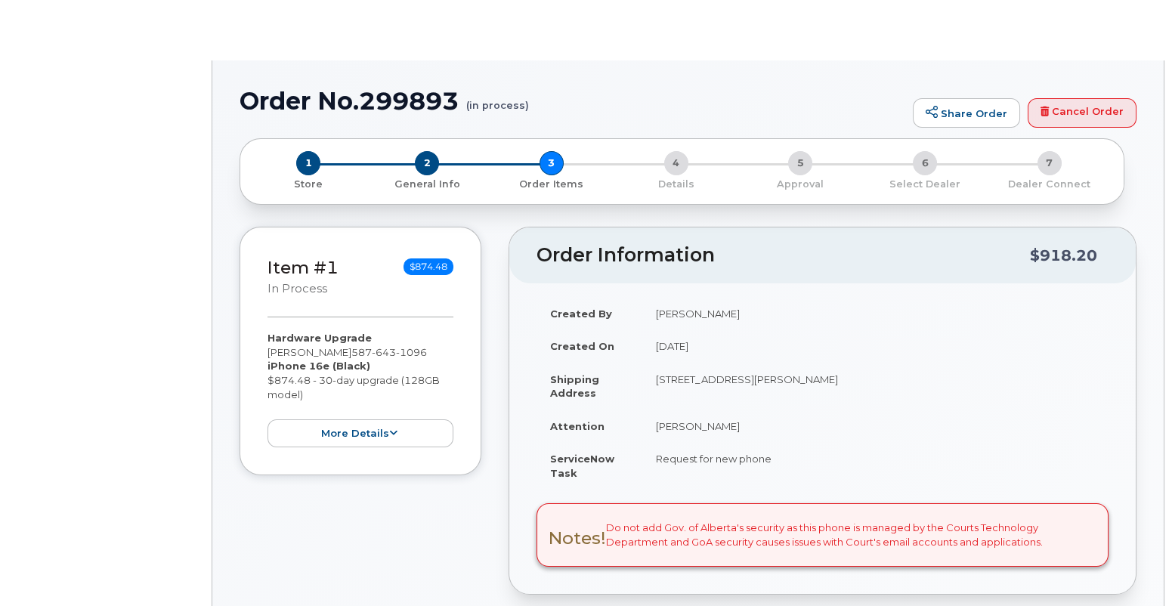
type input "[PERSON_NAME]"
radio input "true"
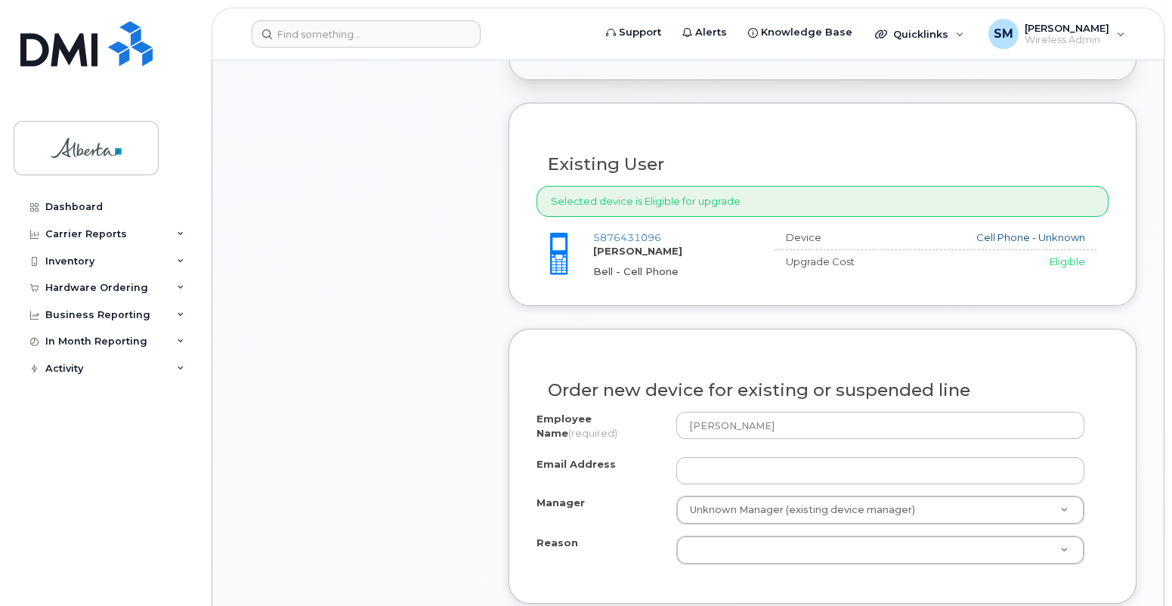
scroll to position [839, 0]
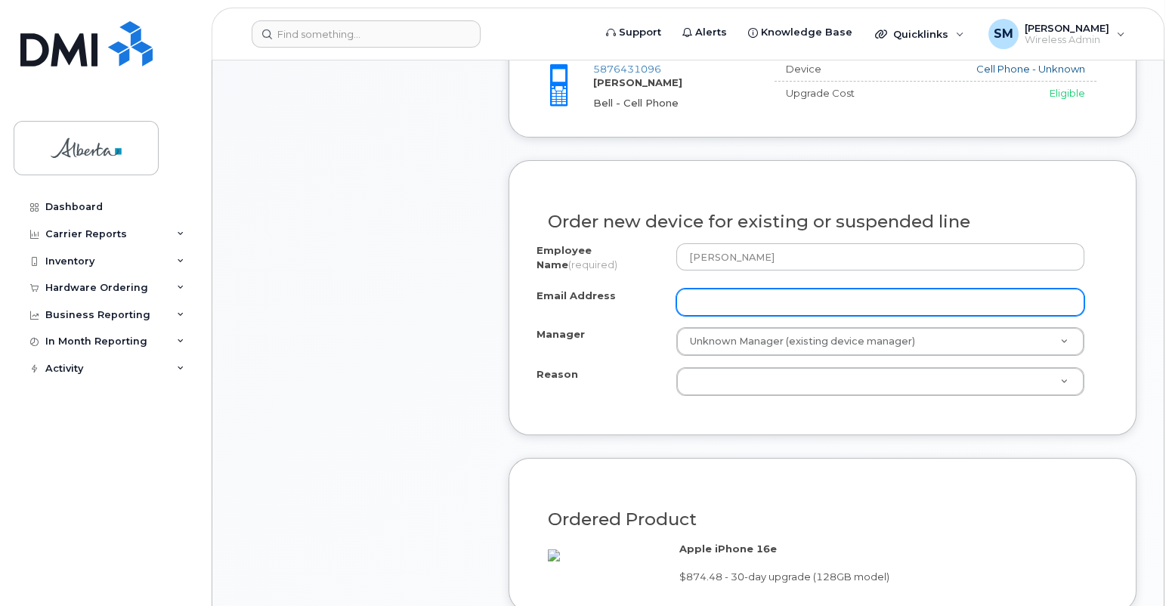
click at [699, 289] on input "Email Address" at bounding box center [880, 302] width 408 height 27
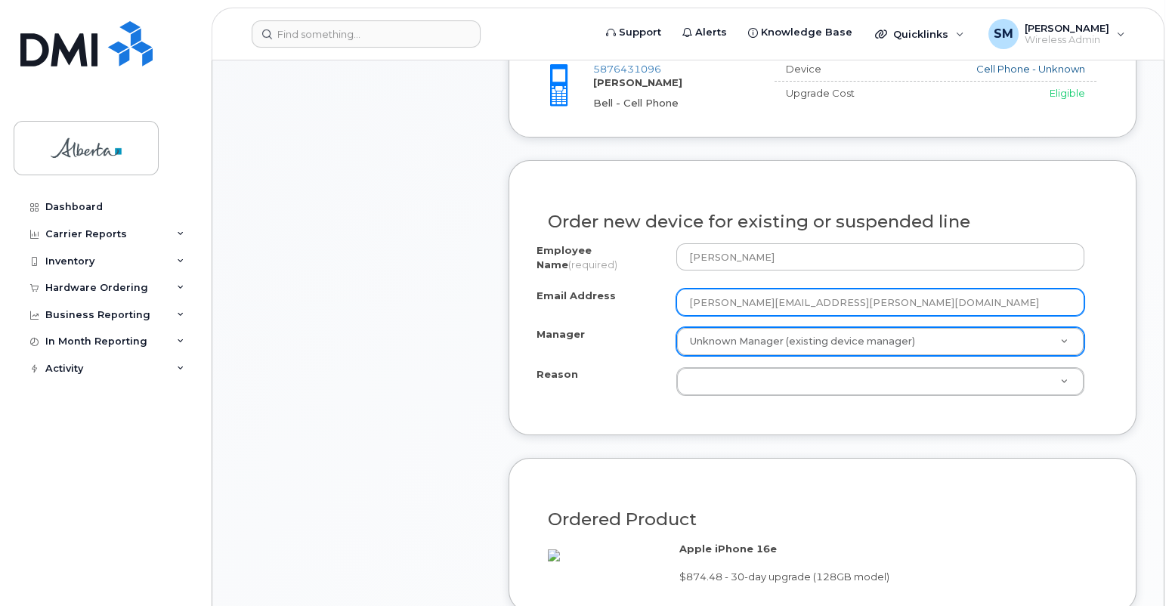
type input "[PERSON_NAME][EMAIL_ADDRESS][PERSON_NAME][DOMAIN_NAME]"
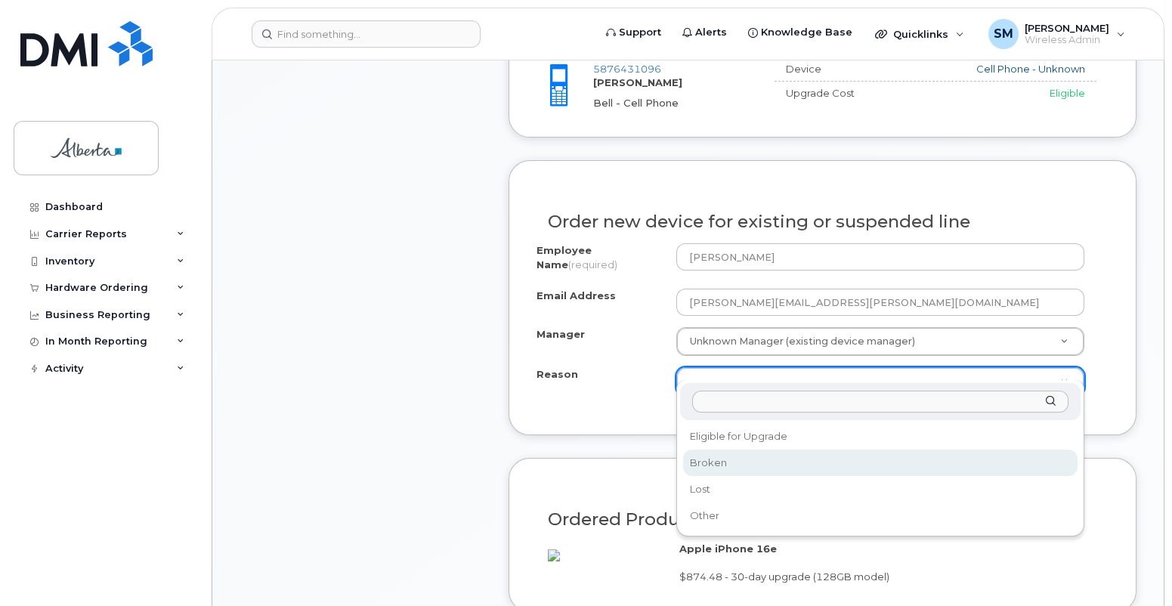
select select "broken"
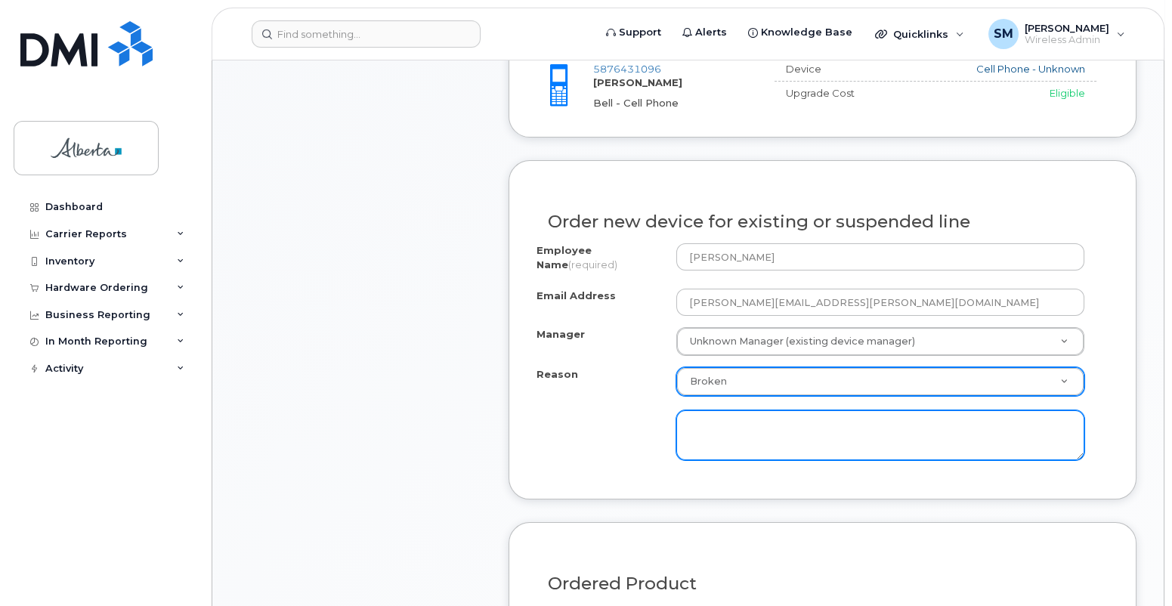
click at [699, 410] on textarea at bounding box center [880, 435] width 408 height 50
type textarea "Phone is not holding a charge plus employee is eligible for an upgrade"
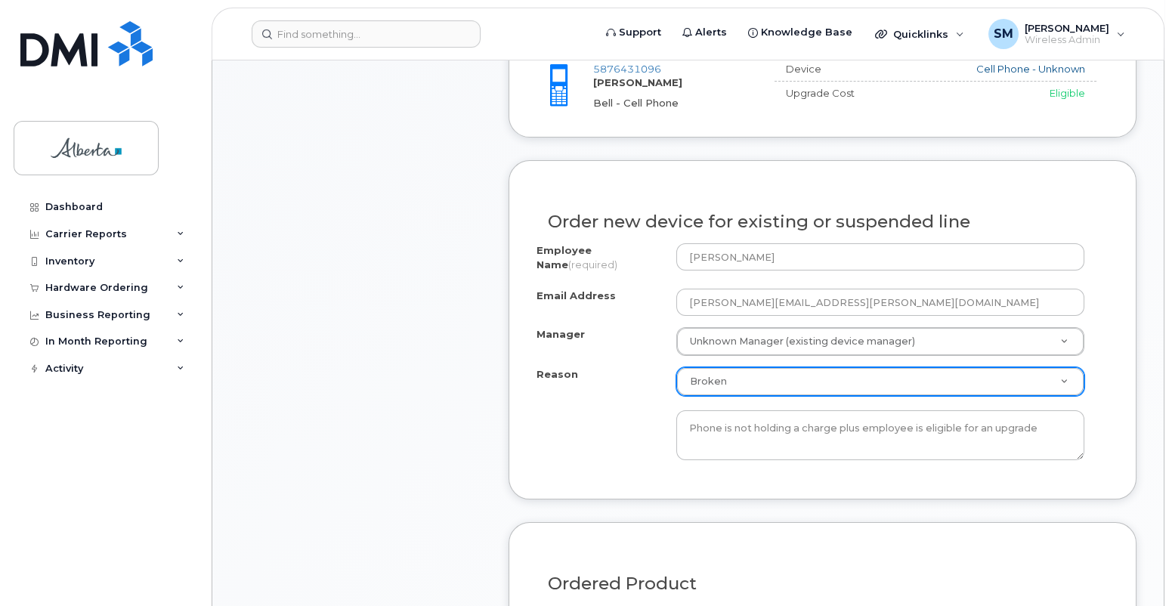
click at [601, 391] on div "Reason Broken Reason Eligible for Upgrade Broken Lost Other Phone is not holdin…" at bounding box center [822, 413] width 572 height 92
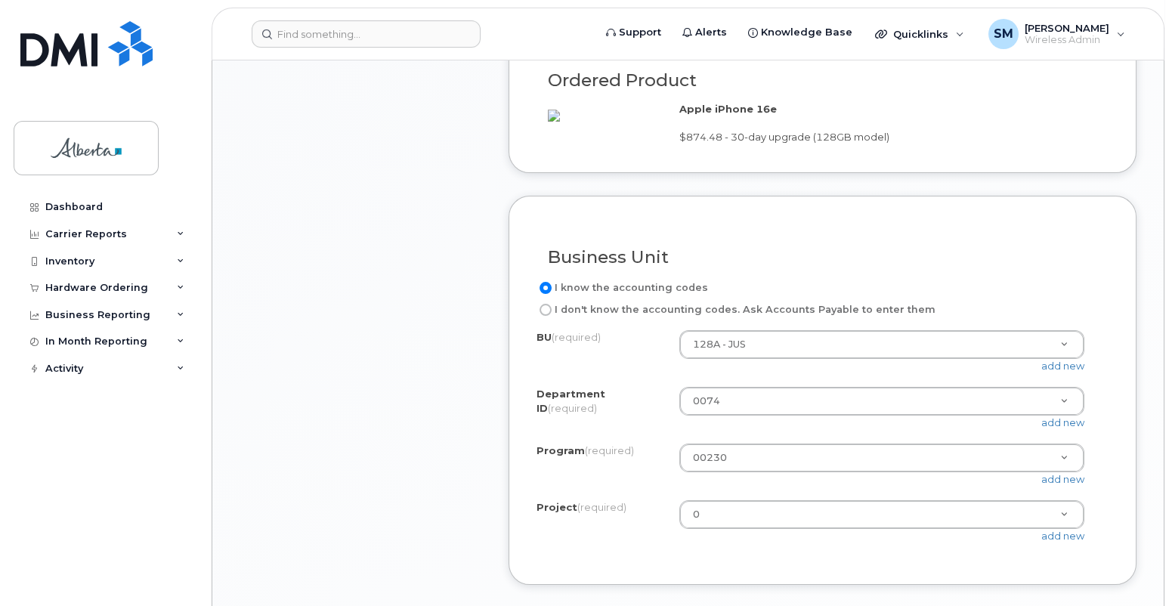
scroll to position [1426, 0]
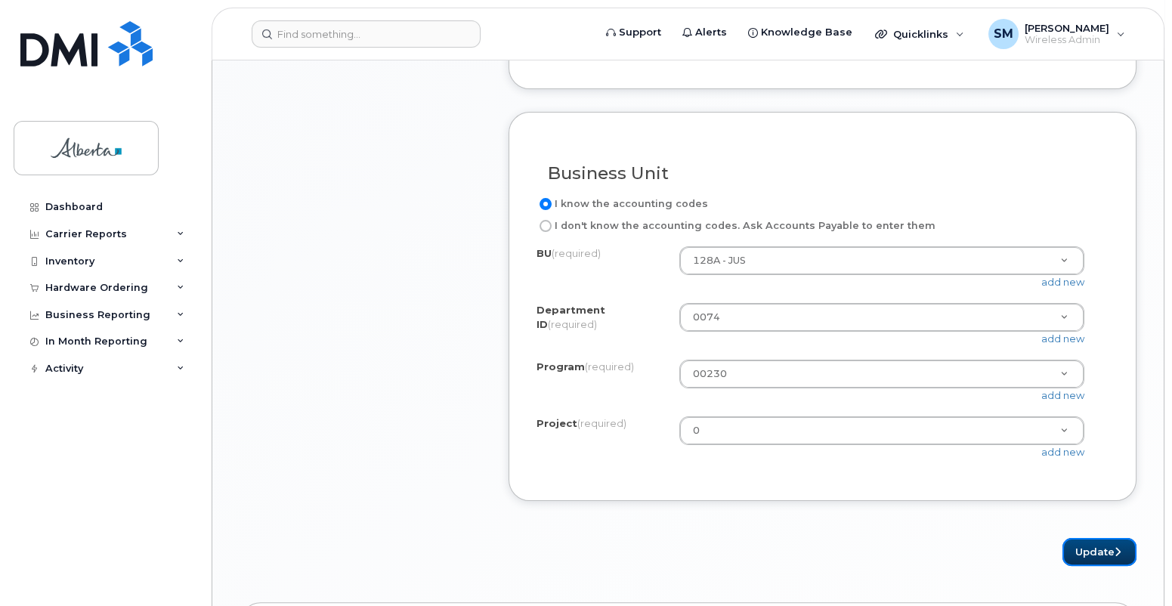
drag, startPoint x: 1084, startPoint y: 551, endPoint x: 902, endPoint y: 281, distance: 326.0
click at [1085, 551] on button "Update" at bounding box center [1099, 552] width 74 height 28
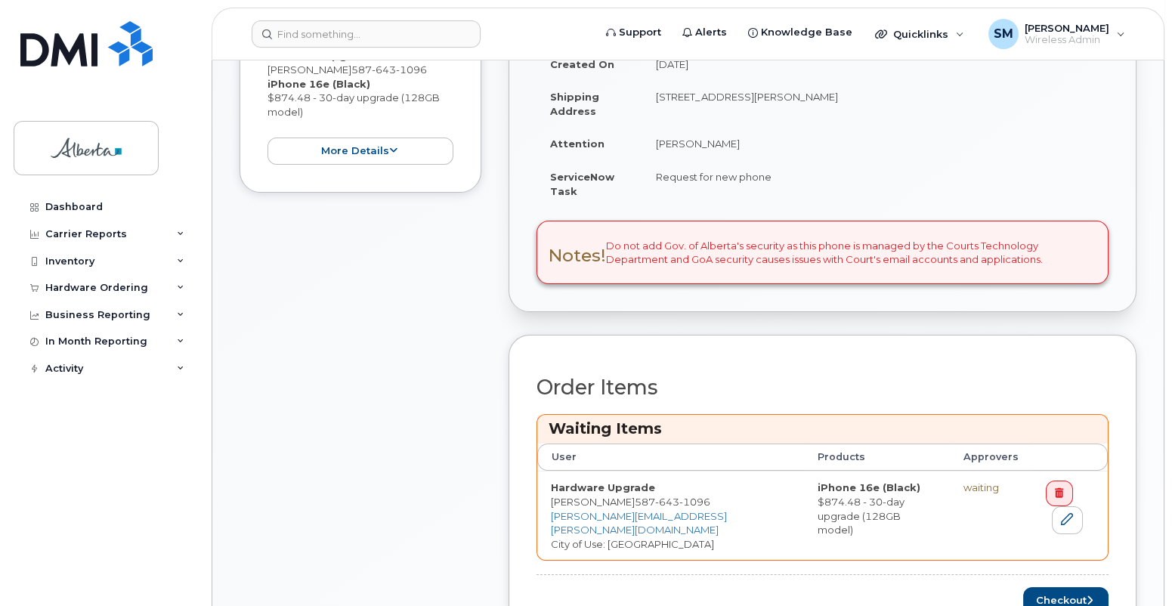
scroll to position [587, 0]
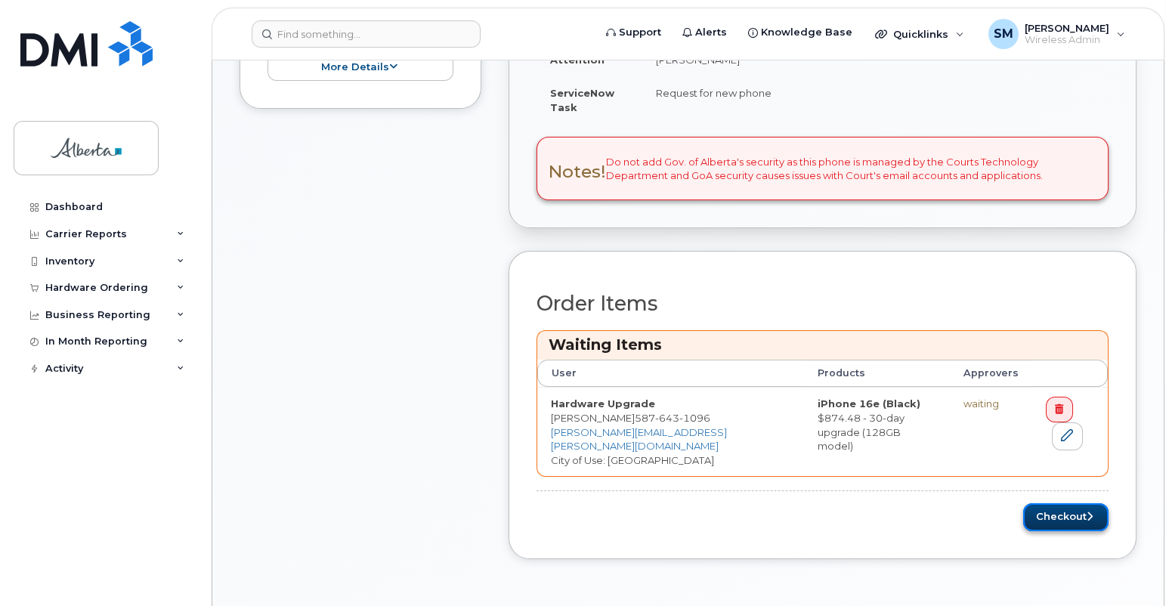
click at [1072, 503] on button "Checkout" at bounding box center [1065, 517] width 85 height 28
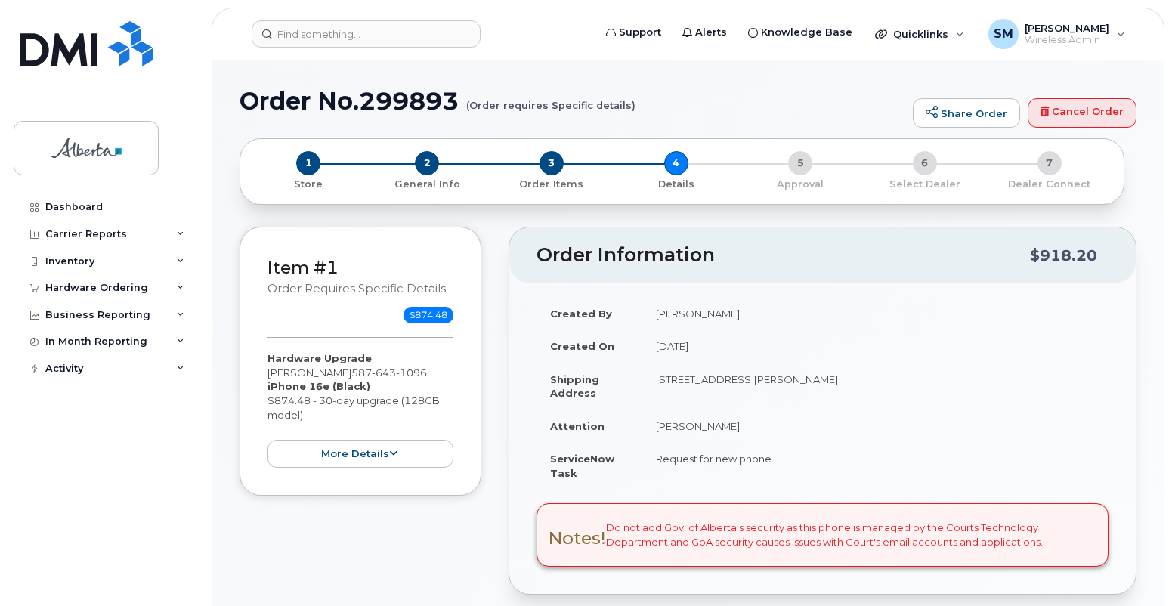
select select
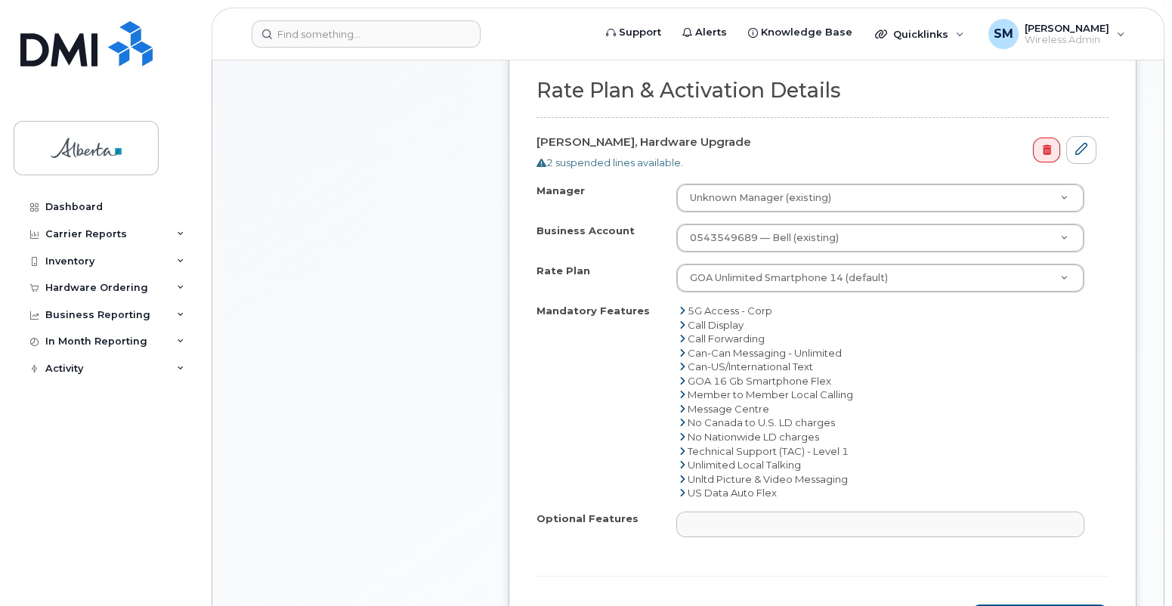
scroll to position [755, 0]
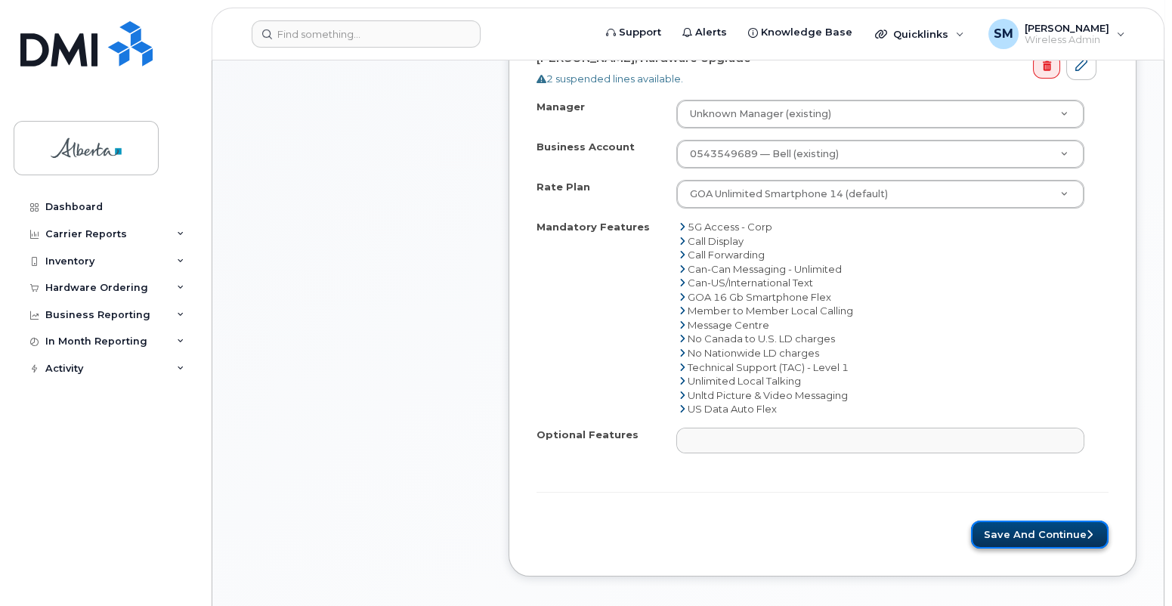
click at [1027, 520] on button "Save and Continue" at bounding box center [1039, 534] width 137 height 28
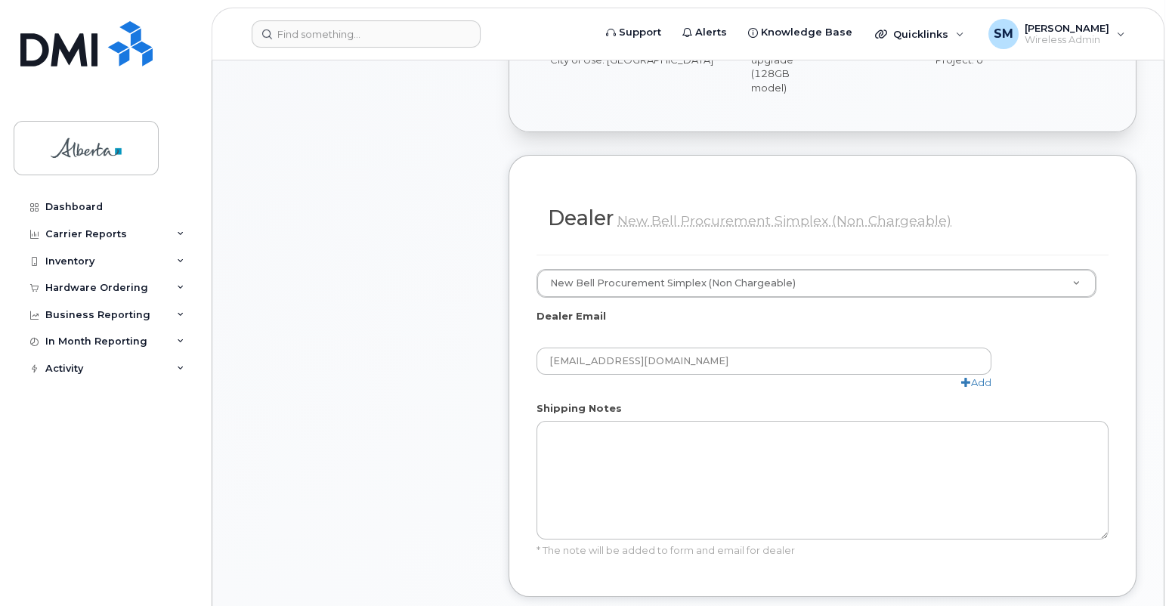
scroll to position [1007, 0]
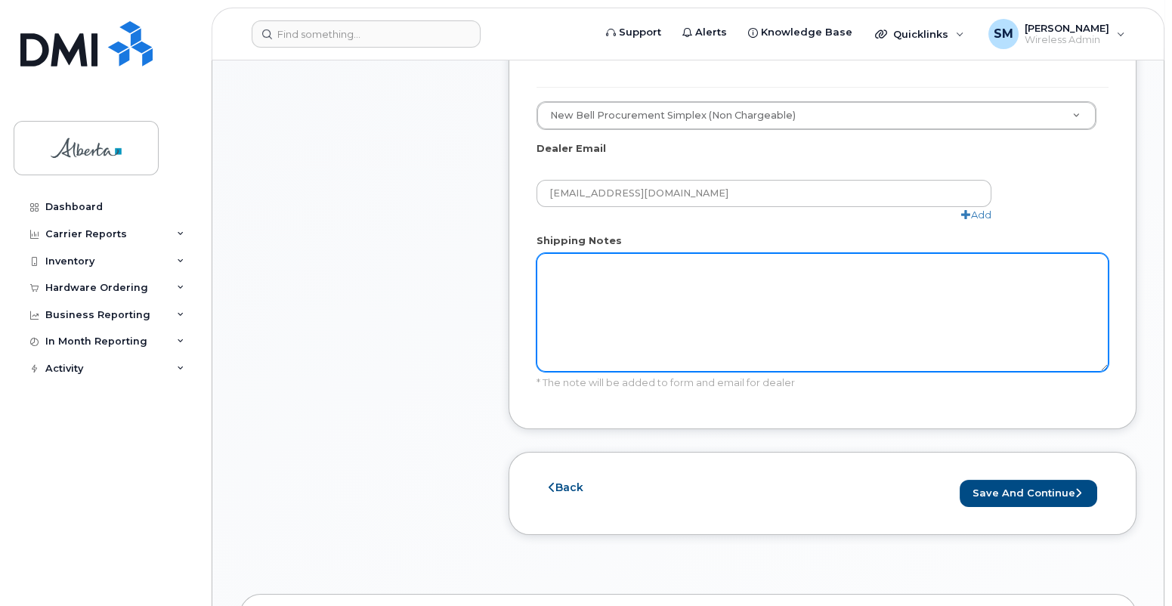
click at [567, 253] on textarea "Shipping Notes" at bounding box center [822, 312] width 572 height 119
type textarea "Office is closed on weekends and stat. holidays"
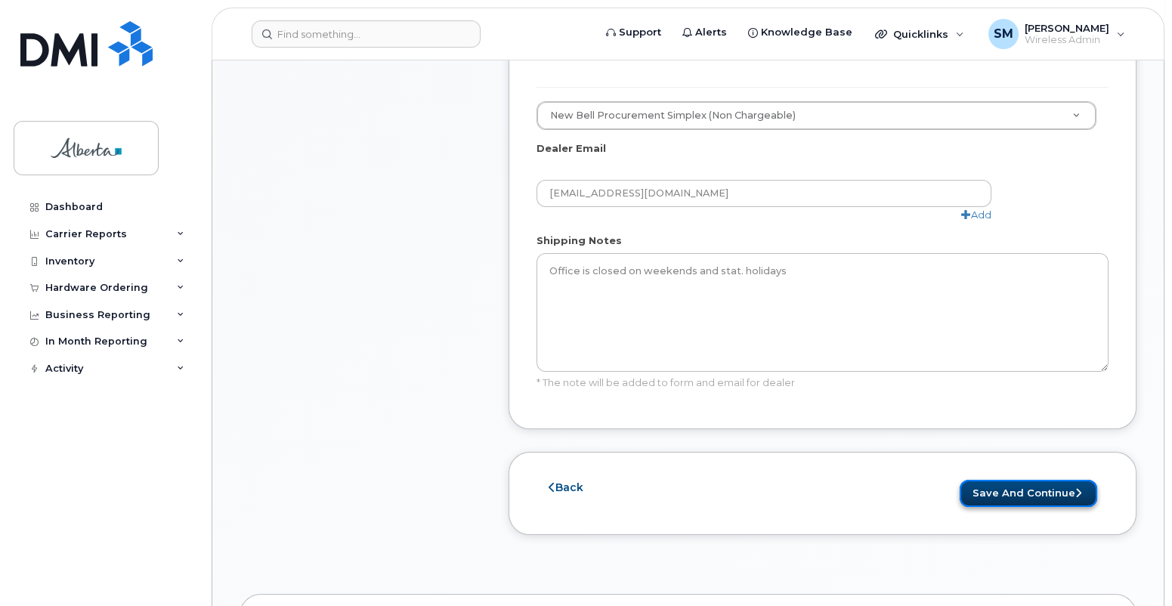
click at [995, 480] on button "Save and Continue" at bounding box center [1027, 494] width 137 height 28
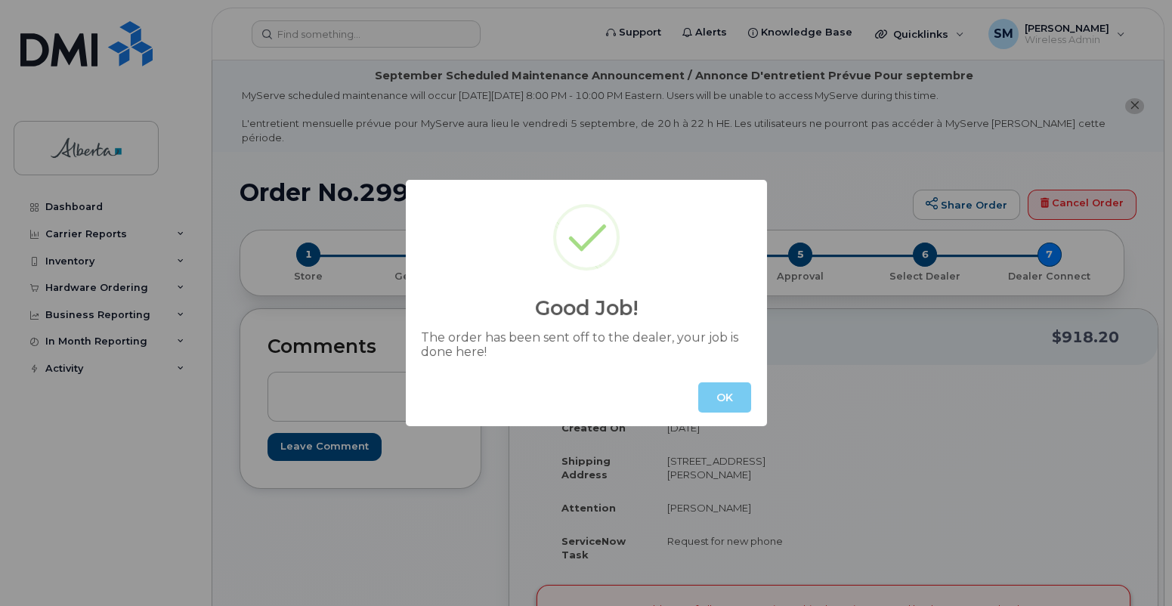
click at [720, 395] on button "OK" at bounding box center [724, 397] width 53 height 30
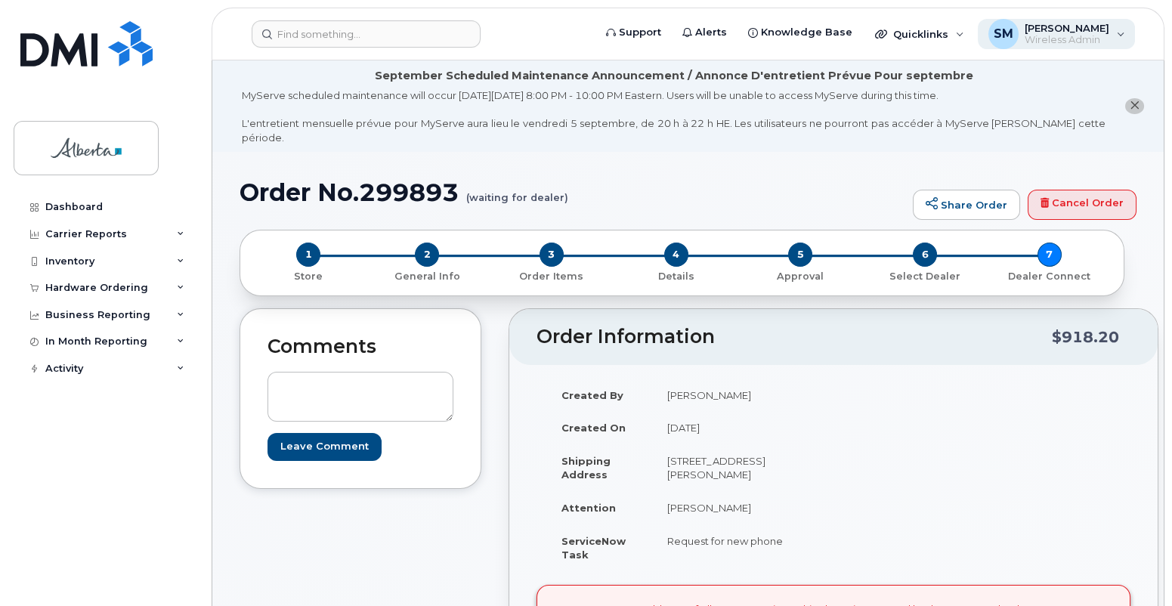
click at [1114, 34] on div "SM [PERSON_NAME] Wireless Admin" at bounding box center [1057, 34] width 158 height 30
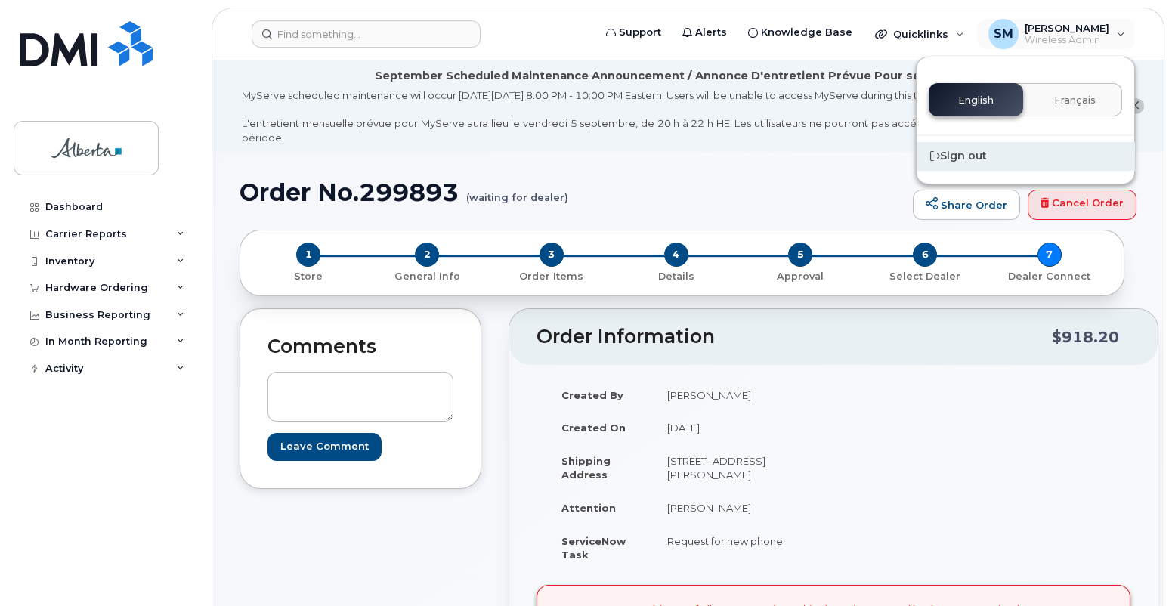
click at [971, 151] on div "Sign out" at bounding box center [1025, 156] width 218 height 28
